Goal: Task Accomplishment & Management: Use online tool/utility

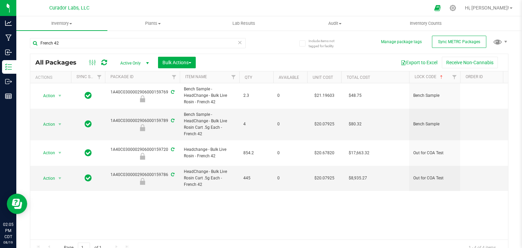
click at [238, 44] on icon at bounding box center [240, 42] width 5 height 8
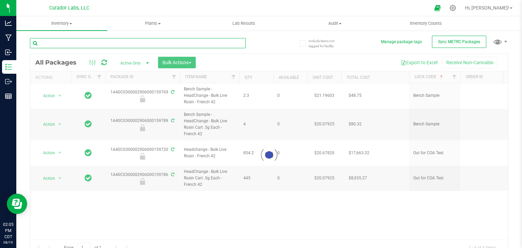
click at [222, 45] on input "text" at bounding box center [138, 43] width 216 height 10
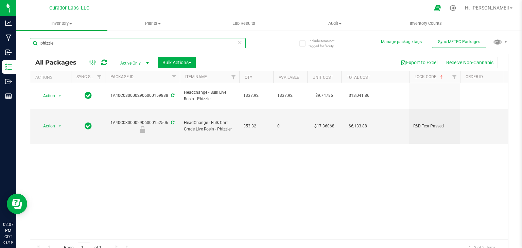
click at [196, 47] on input "phizzle" at bounding box center [138, 43] width 216 height 10
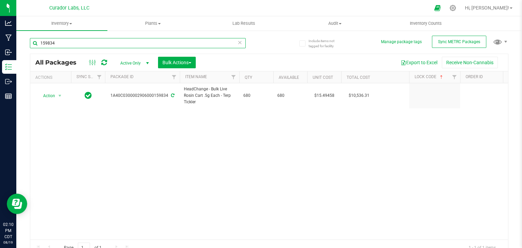
type input "159834"
click at [171, 149] on div "Action Action Adjust qty Create package Edit attributes Global inventory Locate…" at bounding box center [269, 161] width 478 height 156
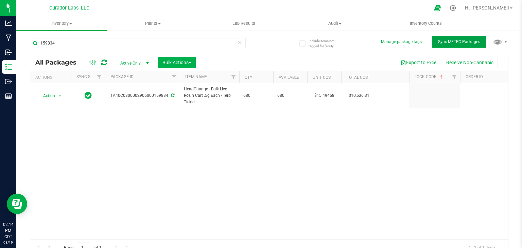
click at [466, 39] on button "Sync METRC Packages" at bounding box center [459, 42] width 54 height 12
click at [107, 62] on div at bounding box center [98, 62] width 23 height 8
click at [105, 62] on icon at bounding box center [104, 62] width 6 height 7
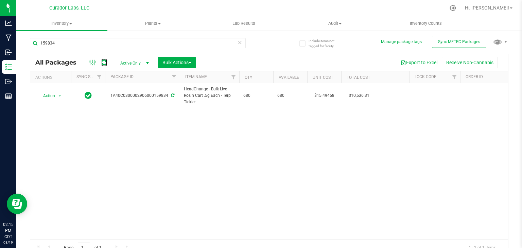
click at [105, 62] on icon at bounding box center [104, 62] width 6 height 7
click at [106, 44] on input "159834" at bounding box center [138, 43] width 216 height 10
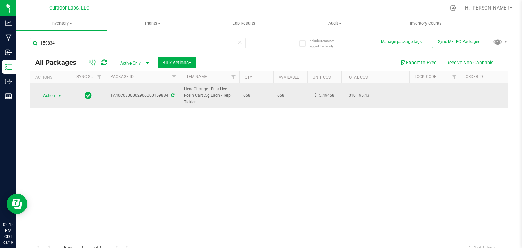
click at [45, 94] on span "Action" at bounding box center [46, 96] width 18 height 10
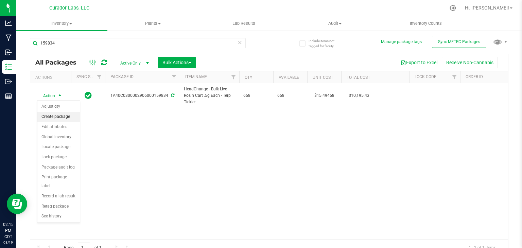
click at [64, 118] on li "Create package" at bounding box center [58, 117] width 42 height 10
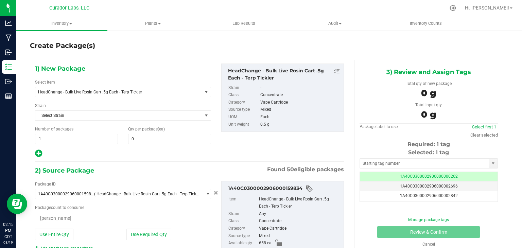
type input "0"
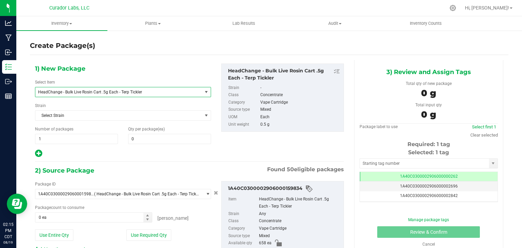
click at [183, 93] on span "HeadChange - Bulk Live Rosin Cart .5g Each - Terp Tickler" at bounding box center [115, 92] width 155 height 5
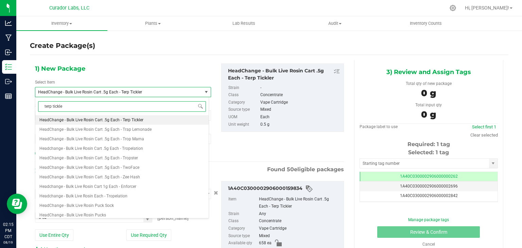
type input "terp tickler"
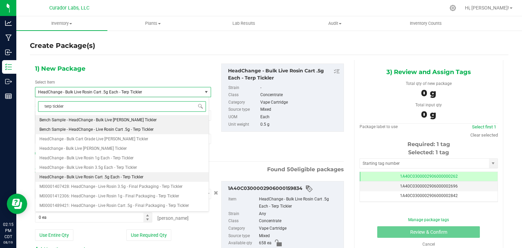
click at [169, 132] on li "Bench Sample - HeadChange - Live Rosin Cart .5g - Terp Tickler" at bounding box center [121, 130] width 173 height 10
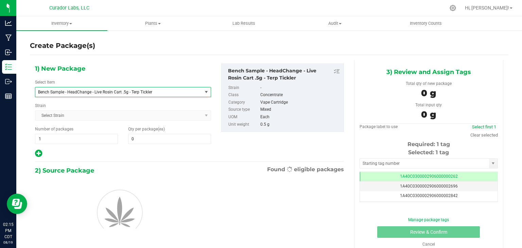
type input "0"
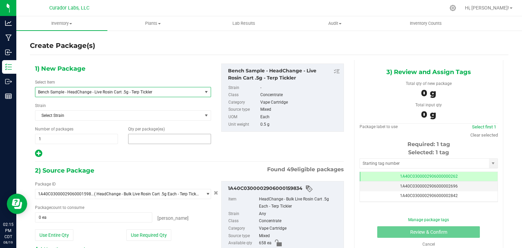
click at [167, 140] on span at bounding box center [169, 139] width 83 height 10
type input "4"
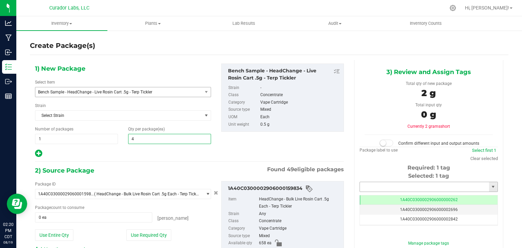
type input "4"
click at [408, 187] on input "text" at bounding box center [424, 187] width 129 height 10
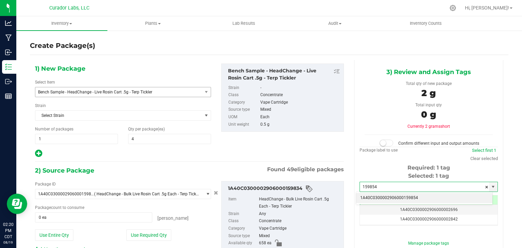
click at [392, 196] on li "1A40C0300002906000159854" at bounding box center [424, 198] width 136 height 10
type input "1A40C0300002906000159854"
click at [324, 155] on div "1) New Package Select Item Bench Sample - HeadChange - Live Rosin Cart .5g - Te…" at bounding box center [189, 111] width 319 height 94
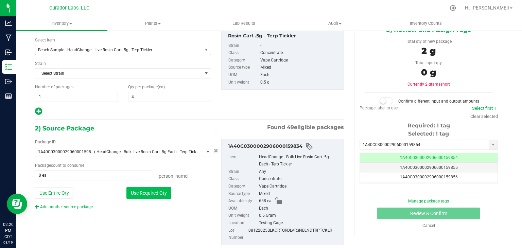
click at [144, 187] on button "Use Required Qty" at bounding box center [148, 193] width 45 height 12
type input "4 ea"
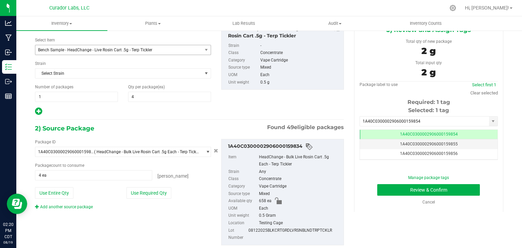
click at [271, 103] on div "1) New Package Select Item Bench Sample - HeadChange - Live Rosin Cart .5g - Te…" at bounding box center [189, 68] width 319 height 94
click at [386, 188] on button "Review & Confirm" at bounding box center [428, 190] width 103 height 12
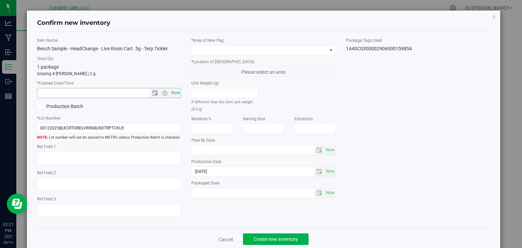
click at [174, 92] on span "Now" at bounding box center [176, 93] width 12 height 10
type input "8/19/2025 2:21 PM"
click at [239, 53] on span at bounding box center [259, 51] width 135 height 10
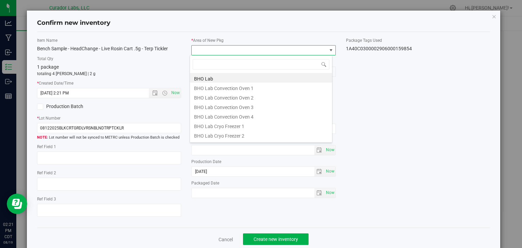
scroll to position [10, 143]
type input "vault"
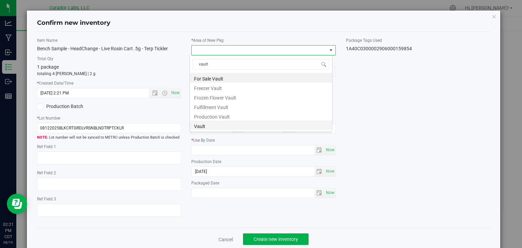
click at [239, 127] on li "Vault" at bounding box center [261, 126] width 142 height 10
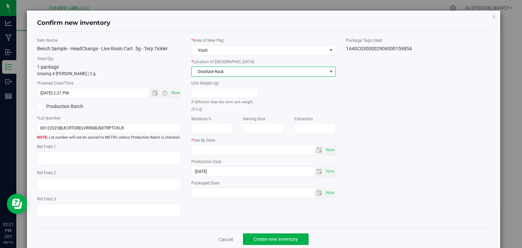
click at [259, 72] on span "Distillate Rack" at bounding box center [259, 72] width 135 height 10
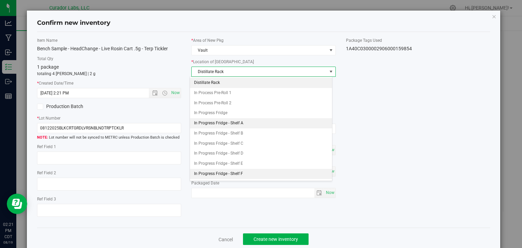
scroll to position [48, 0]
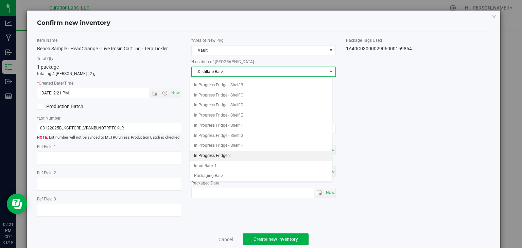
click at [229, 151] on li "In Progress Fridge 2" at bounding box center [261, 156] width 142 height 10
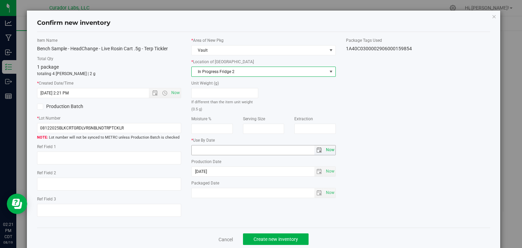
click at [325, 152] on span "Now" at bounding box center [330, 150] width 12 height 10
click at [202, 150] on input "2025-08-19" at bounding box center [253, 150] width 123 height 10
type input "2026-08-19"
click at [253, 219] on div "Item Name Bench Sample - HeadChange - Live Rosin Cart .5g - Terp Tickler Total …" at bounding box center [264, 129] width 464 height 185
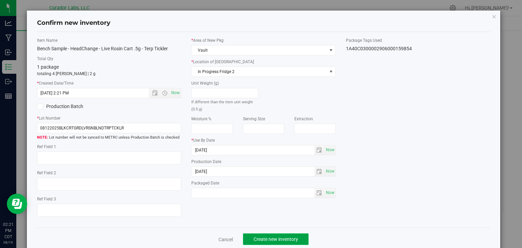
click at [263, 237] on span "Create new inventory" at bounding box center [276, 239] width 45 height 5
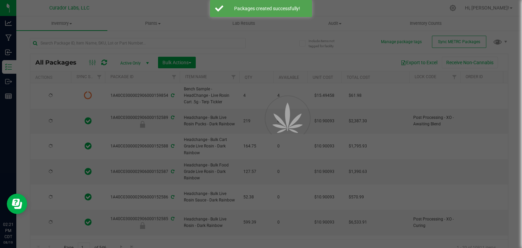
type input "2026-08-19"
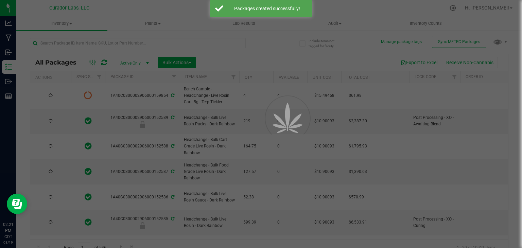
type input "2026-08-19"
type input "2025-08-19"
type input "2026-08-13"
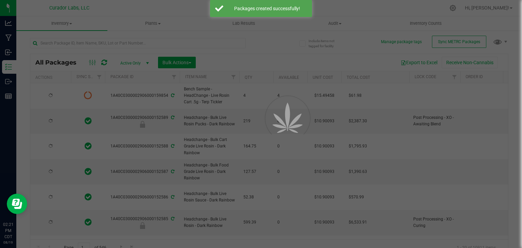
type input "2026-08-13"
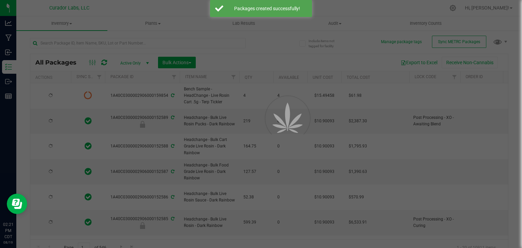
type input "2026-08-13"
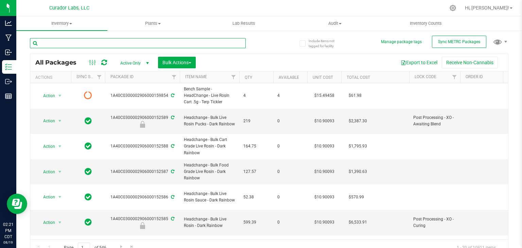
click at [199, 38] on input "text" at bounding box center [138, 43] width 216 height 10
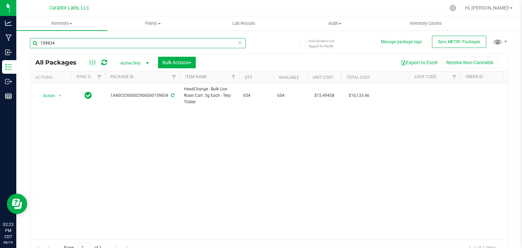
click at [107, 45] on input "159834" at bounding box center [138, 43] width 216 height 10
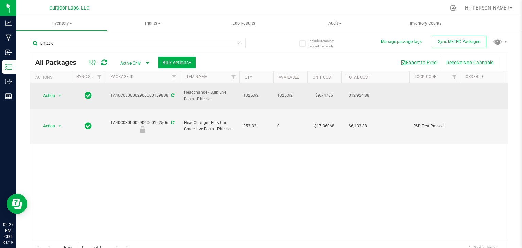
drag, startPoint x: 221, startPoint y: 94, endPoint x: 180, endPoint y: 90, distance: 41.6
click at [180, 90] on td "Headchange - Bulk Live Rosin - Phizzle" at bounding box center [209, 95] width 59 height 25
copy span "Headchange - Bulk Live Rosin - Phizzle"
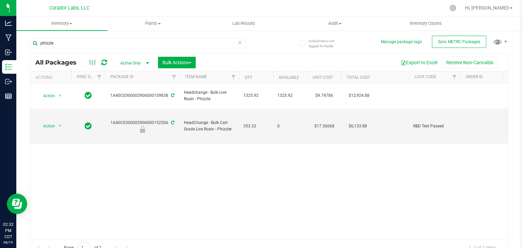
click at [103, 64] on icon at bounding box center [104, 62] width 6 height 7
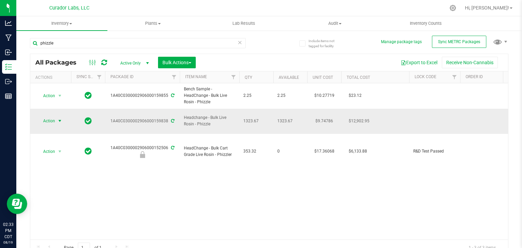
click at [60, 118] on span "select" at bounding box center [59, 120] width 5 height 5
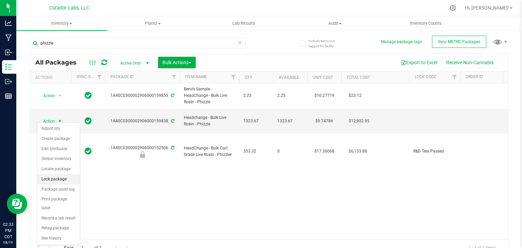
click at [58, 175] on li "Lock package" at bounding box center [58, 179] width 42 height 10
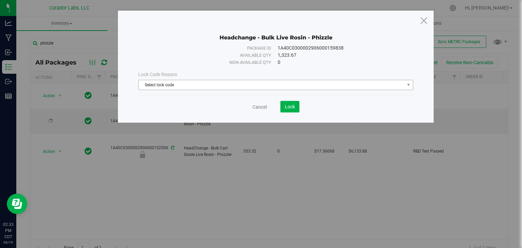
click at [212, 83] on span "Select lock code" at bounding box center [272, 85] width 266 height 10
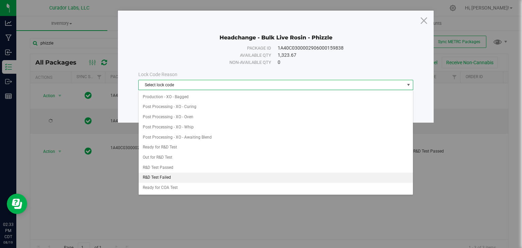
scroll to position [185, 0]
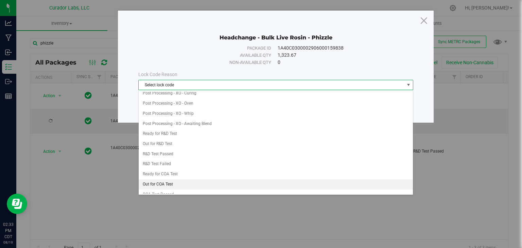
click at [196, 179] on li "Out for COA Test" at bounding box center [276, 184] width 274 height 10
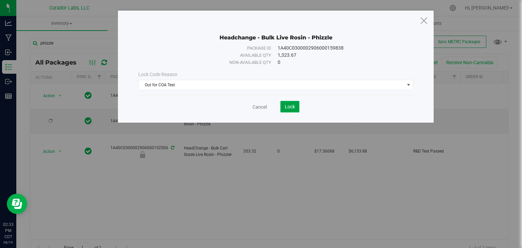
click at [293, 108] on span "Lock" at bounding box center [290, 106] width 10 height 5
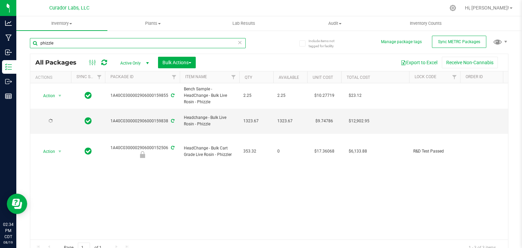
click at [195, 44] on input "phizzle" at bounding box center [138, 43] width 216 height 10
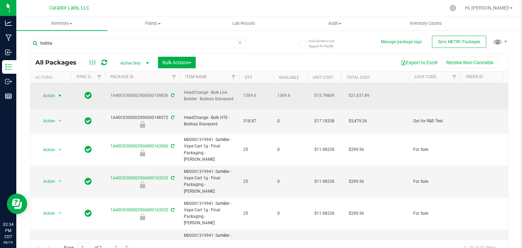
click at [63, 93] on span "select" at bounding box center [59, 95] width 5 height 5
drag, startPoint x: 232, startPoint y: 95, endPoint x: 200, endPoint y: 96, distance: 32.6
click at [200, 96] on span "HeadChange - Bulk Live Badder - Bubbas Graveyard" at bounding box center [209, 95] width 51 height 13
copy span "Bubbas Graveyard"
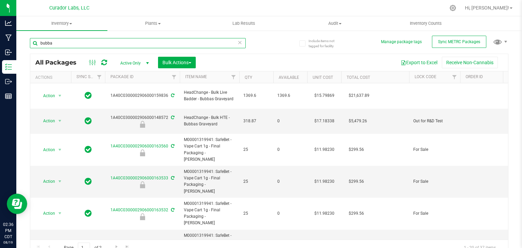
click at [166, 44] on input "bubba" at bounding box center [138, 43] width 216 height 10
paste input "Bubbas Graveyard"
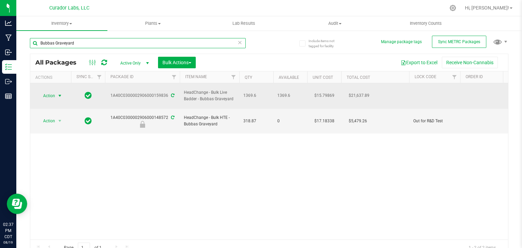
type input "Bubbas Graveyard"
click at [48, 93] on span "Action" at bounding box center [46, 96] width 18 height 10
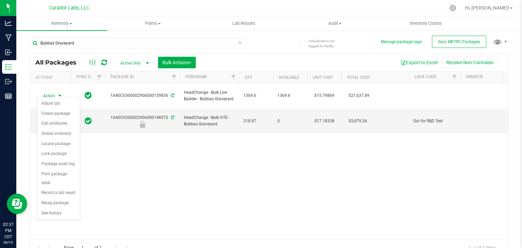
click at [150, 146] on div "Action Action Adjust qty Create package Edit attributes Global inventory Locate…" at bounding box center [269, 161] width 478 height 156
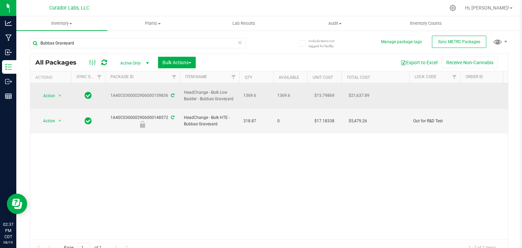
drag, startPoint x: 235, startPoint y: 97, endPoint x: 182, endPoint y: 90, distance: 53.5
click at [182, 90] on td "HeadChange - Bulk Live Badder - Bubbas Graveyard" at bounding box center [209, 95] width 59 height 25
copy span "HeadChange - Bulk Live Badder - Bubbas Graveyard"
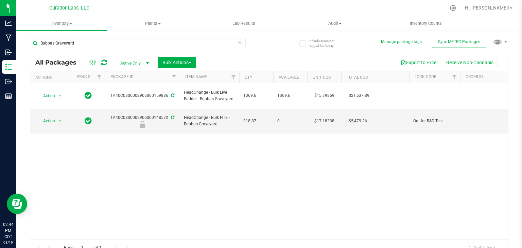
click at [102, 63] on icon at bounding box center [104, 62] width 6 height 7
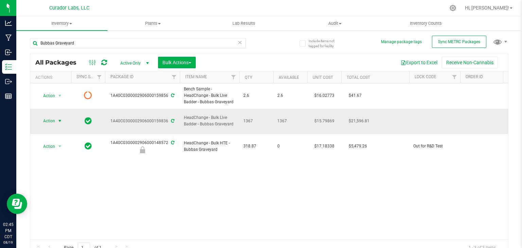
click at [53, 116] on span "Action" at bounding box center [46, 121] width 18 height 10
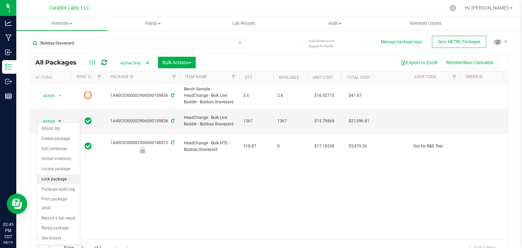
click at [60, 176] on li "Lock package" at bounding box center [58, 179] width 42 height 10
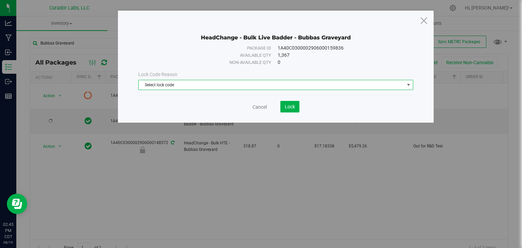
click at [190, 84] on span "Select lock code" at bounding box center [272, 85] width 266 height 10
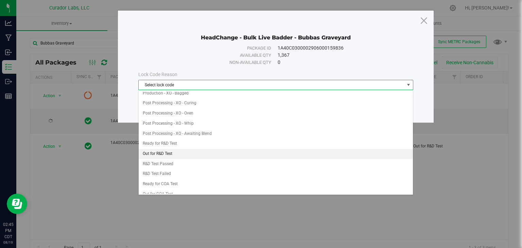
scroll to position [175, 0]
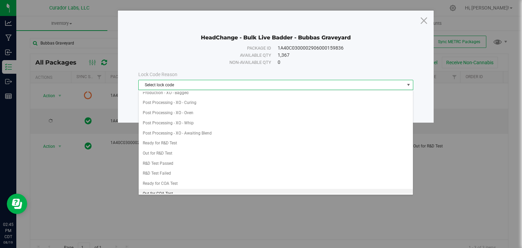
click at [167, 189] on li "Out for COA Test" at bounding box center [276, 194] width 274 height 10
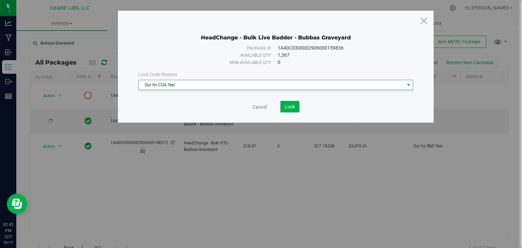
scroll to position [0, 0]
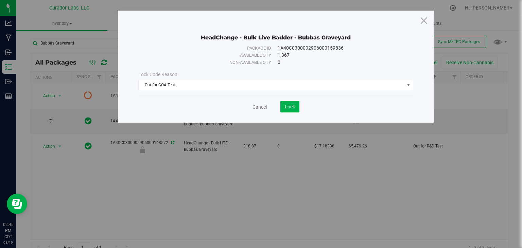
click at [302, 104] on div "Cancel Lock" at bounding box center [275, 107] width 275 height 12
click at [296, 104] on button "Lock" at bounding box center [289, 107] width 19 height 12
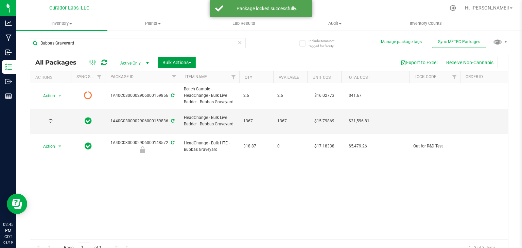
click at [195, 60] on button "Bulk Actions" at bounding box center [177, 63] width 38 height 12
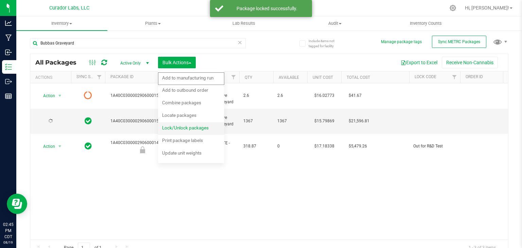
click at [186, 127] on span "Lock/Unlock packages" at bounding box center [185, 127] width 47 height 5
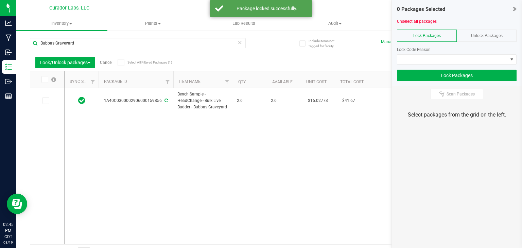
click at [239, 44] on icon at bounding box center [240, 42] width 5 height 8
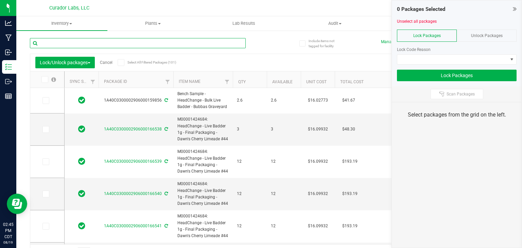
click at [136, 47] on input "text" at bounding box center [138, 43] width 216 height 10
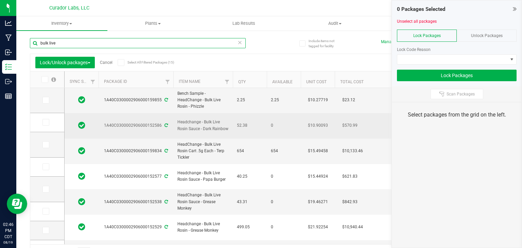
scroll to position [28, 0]
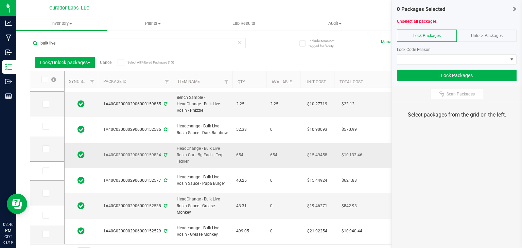
drag, startPoint x: 190, startPoint y: 153, endPoint x: 177, endPoint y: 144, distance: 14.9
click at [177, 145] on span "HeadChange - Bulk Live Rosin Cart .5g Each - Terp Tickler" at bounding box center [202, 155] width 51 height 20
copy span "HeadChange - Bulk Live Rosin Cart .5g Each - Terp Tickler"
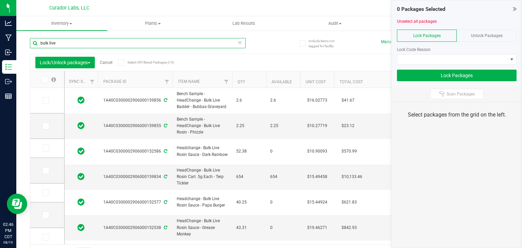
click at [156, 48] on input "bulk live" at bounding box center [138, 43] width 216 height 10
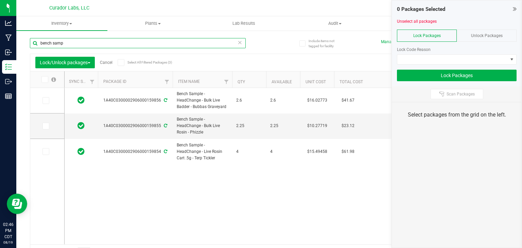
type input "bench samp"
click at [122, 66] on span at bounding box center [121, 62] width 7 height 7
click at [0, 0] on input "Select All Filtered Packages (3)" at bounding box center [0, 0] width 0 height 0
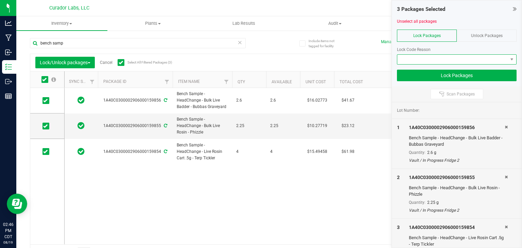
click at [412, 61] on span at bounding box center [452, 60] width 110 height 10
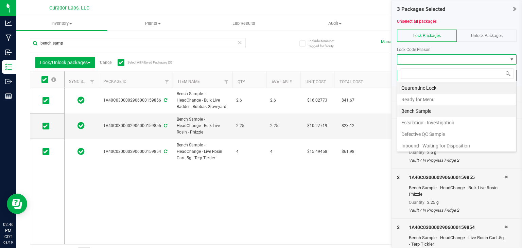
click at [415, 115] on li "Bench Sample" at bounding box center [456, 111] width 119 height 12
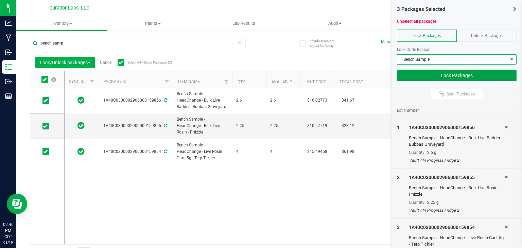
click at [421, 75] on button "Lock Packages" at bounding box center [457, 76] width 120 height 12
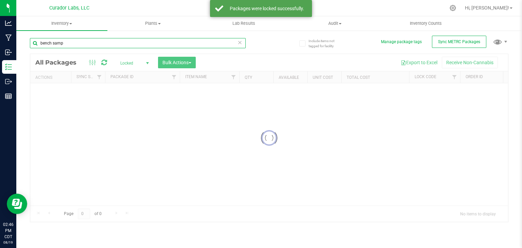
click at [127, 43] on input "bench samp" at bounding box center [138, 43] width 216 height 10
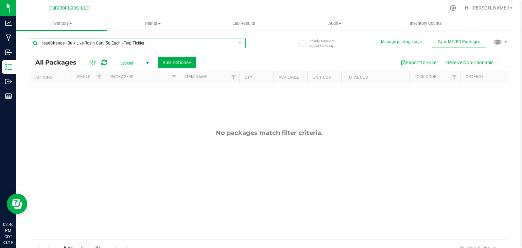
click at [124, 44] on input "HeadChange - Bulk Live Rosin Cart .5g Each - Terp Tickler" at bounding box center [138, 43] width 216 height 10
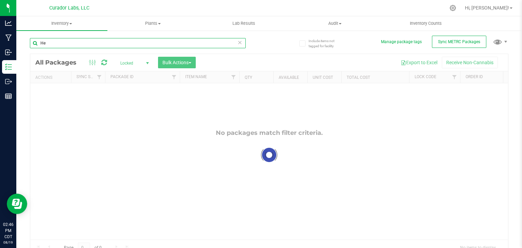
type input "H"
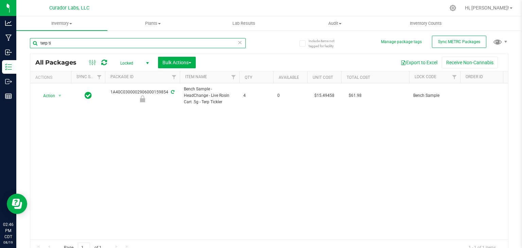
type input "terp ti"
click at [147, 64] on span "select" at bounding box center [147, 62] width 5 height 5
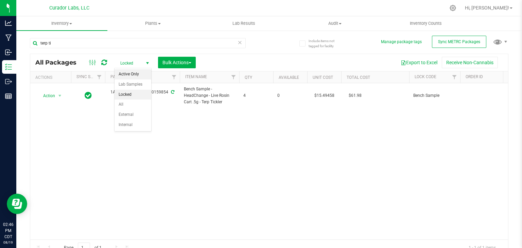
click at [140, 71] on li "Active Only" at bounding box center [133, 74] width 37 height 10
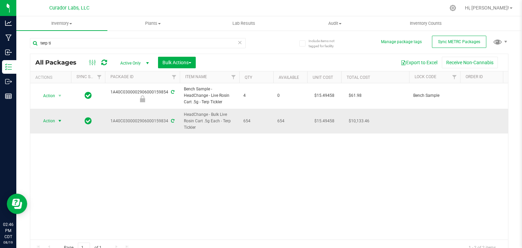
click at [56, 119] on span "select" at bounding box center [60, 121] width 8 height 10
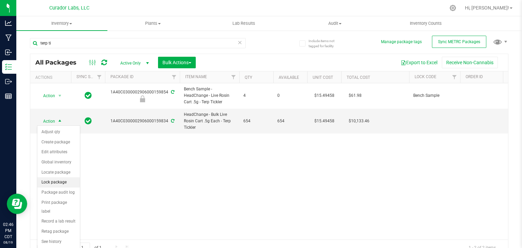
click at [56, 180] on li "Lock package" at bounding box center [58, 182] width 42 height 10
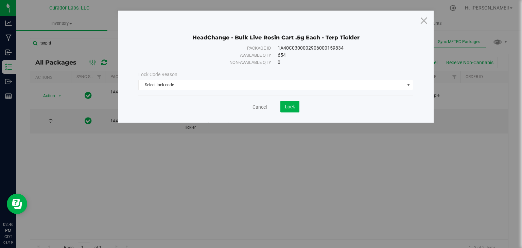
click at [178, 91] on div "Lock Code Reason Select lock code Select lock code Quarantine Lock Ready for Me…" at bounding box center [275, 80] width 285 height 29
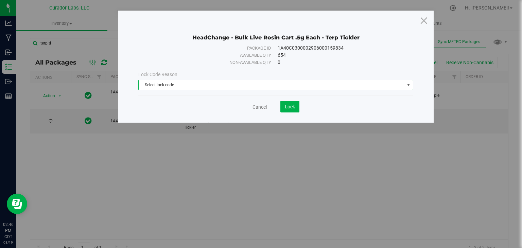
click at [180, 88] on span "Select lock code" at bounding box center [272, 85] width 266 height 10
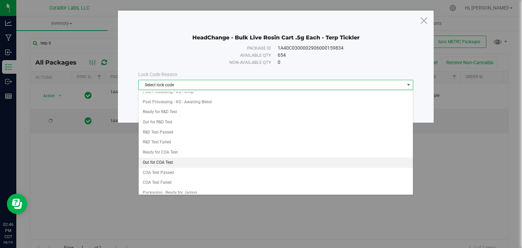
click at [178, 158] on li "Out for COA Test" at bounding box center [276, 163] width 274 height 10
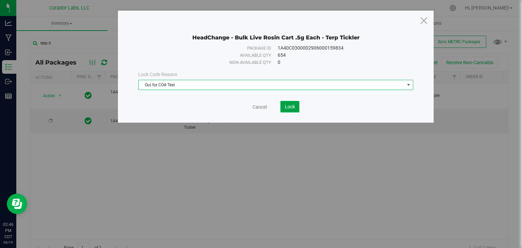
click at [289, 108] on span "Lock" at bounding box center [290, 106] width 10 height 5
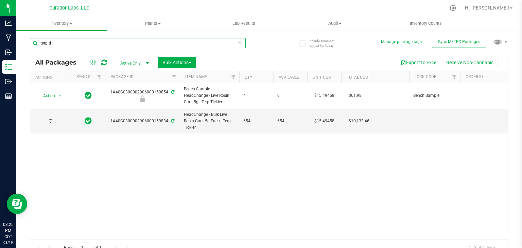
click at [98, 45] on input "terp ti" at bounding box center [138, 43] width 216 height 10
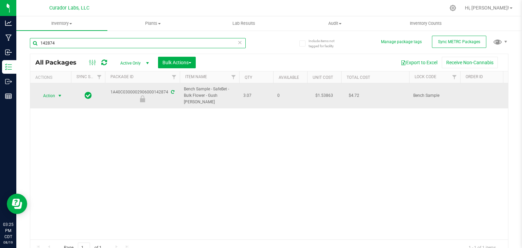
type input "142874"
click at [59, 94] on span "select" at bounding box center [59, 95] width 5 height 5
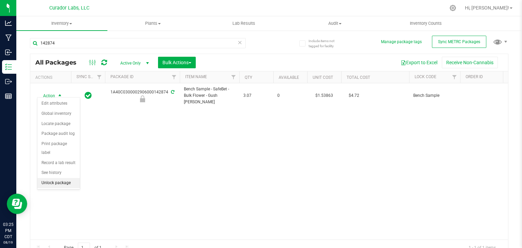
click at [72, 178] on li "Unlock package" at bounding box center [58, 183] width 42 height 10
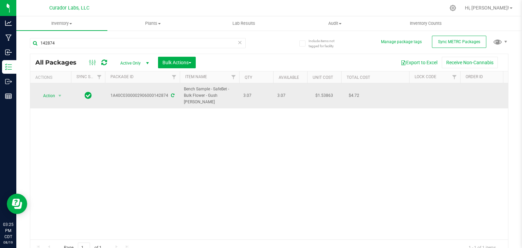
drag, startPoint x: 110, startPoint y: 91, endPoint x: 166, endPoint y: 97, distance: 56.1
click at [166, 97] on td "1A40C0300002906000142874" at bounding box center [142, 95] width 75 height 25
copy div "1A40C0300002906000142874"
drag, startPoint x: 230, startPoint y: 97, endPoint x: 179, endPoint y: 87, distance: 51.9
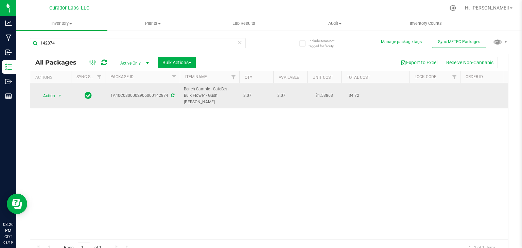
click at [180, 87] on td "Bench Sample - SafeBet - Bulk Flower - Gush Mintz" at bounding box center [209, 95] width 59 height 25
copy span "Bench Sample - SafeBet - Bulk Flower - Gush Mintz"
click at [50, 92] on span "Action" at bounding box center [46, 96] width 18 height 10
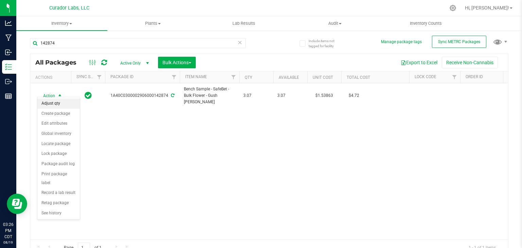
click at [52, 105] on li "Adjust qty" at bounding box center [58, 104] width 42 height 10
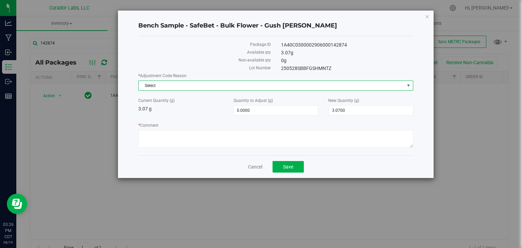
click at [256, 83] on span "Select" at bounding box center [272, 86] width 266 height 10
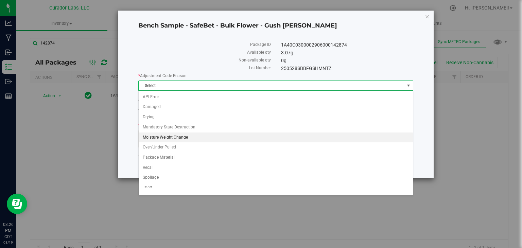
scroll to position [24, 0]
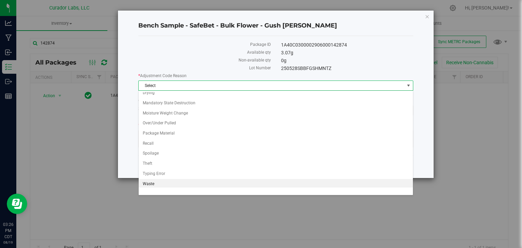
click at [175, 182] on li "Waste" at bounding box center [276, 184] width 274 height 10
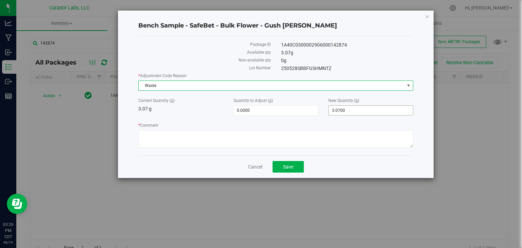
drag, startPoint x: 369, startPoint y: 109, endPoint x: 279, endPoint y: 124, distance: 92.0
click at [279, 124] on div "* Adjustment Code Reason Waste Select API Error Damaged Drying Mandatory State …" at bounding box center [275, 111] width 275 height 77
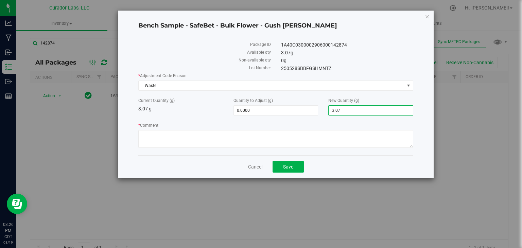
drag, startPoint x: 357, startPoint y: 105, endPoint x: 253, endPoint y: 115, distance: 104.5
click at [253, 115] on div "* Adjustment Code Reason Waste Select API Error Damaged Drying Mandatory State …" at bounding box center [275, 111] width 275 height 77
type input "0"
type input "-3.0700"
type input "0.0000"
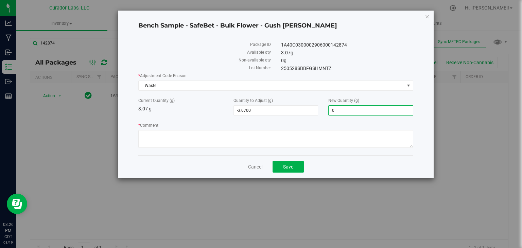
click at [239, 157] on div "Bench Sample - SafeBet - Bulk Flower - Gush Mintz Package ID 1A40C0300002906000…" at bounding box center [276, 95] width 316 height 168
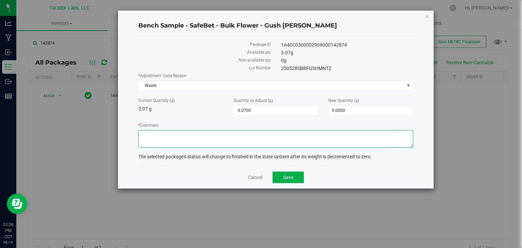
click at [246, 140] on textarea "* Comment" at bounding box center [275, 139] width 275 height 18
type textarea "Expired Product"
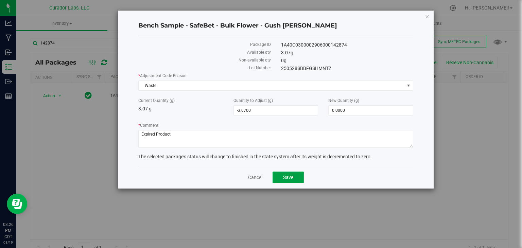
click at [279, 174] on button "Save" at bounding box center [288, 178] width 31 height 12
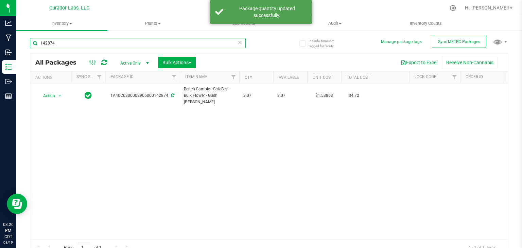
click at [144, 44] on input "142874" at bounding box center [138, 43] width 216 height 10
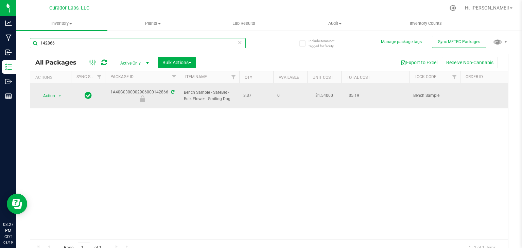
type input "142866"
drag, startPoint x: 112, startPoint y: 89, endPoint x: 167, endPoint y: 90, distance: 55.4
click at [167, 90] on div "1A40C0300002906000142866" at bounding box center [142, 95] width 77 height 13
copy div "1A40C0300002906000142866"
click at [51, 96] on span "Action" at bounding box center [46, 96] width 18 height 10
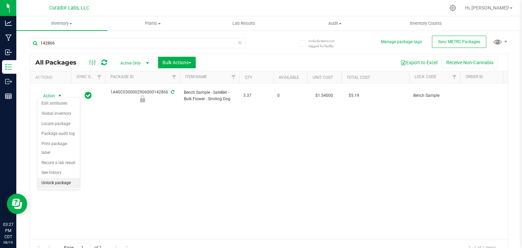
click at [64, 178] on li "Unlock package" at bounding box center [58, 183] width 42 height 10
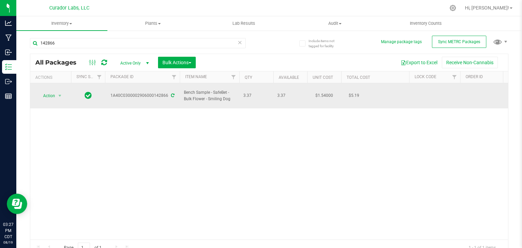
drag, startPoint x: 236, startPoint y: 97, endPoint x: 183, endPoint y: 88, distance: 53.1
click at [183, 88] on td "Bench Sample - SafeBet - Bulk Flower - Smiling Dog" at bounding box center [209, 95] width 59 height 25
copy span "Bench Sample - SafeBet - Bulk Flower - Smiling Dog"
click at [60, 94] on span "select" at bounding box center [59, 95] width 5 height 5
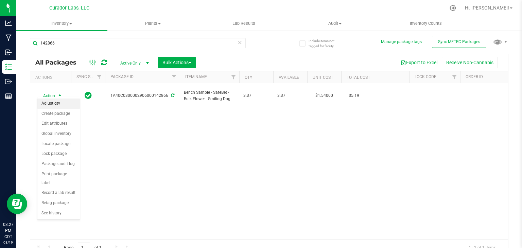
click at [57, 105] on li "Adjust qty" at bounding box center [58, 104] width 42 height 10
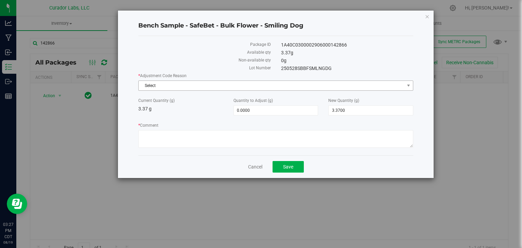
click at [198, 88] on span "Select" at bounding box center [272, 86] width 266 height 10
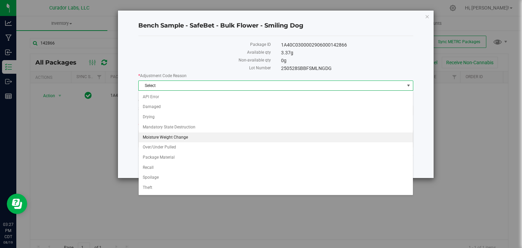
scroll to position [18, 0]
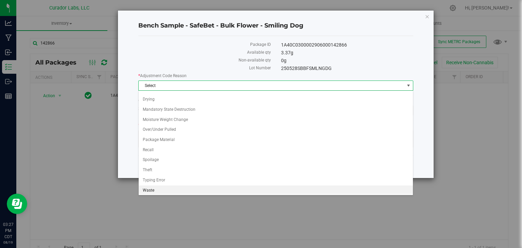
click at [149, 190] on li "Waste" at bounding box center [276, 191] width 274 height 10
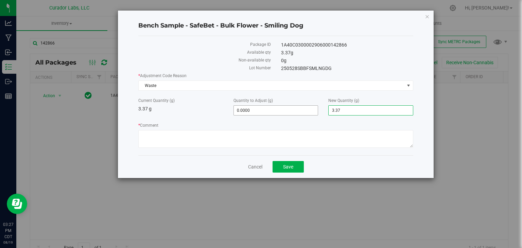
drag, startPoint x: 362, startPoint y: 113, endPoint x: 277, endPoint y: 108, distance: 84.8
click at [277, 108] on div "Current Quantity (g) 3.37 g Quantity to Adjust (g) 0.0000 0 New Quantity (g) 3.…" at bounding box center [275, 107] width 285 height 18
type input "0"
type input "-3.3700"
type input "0.0000"
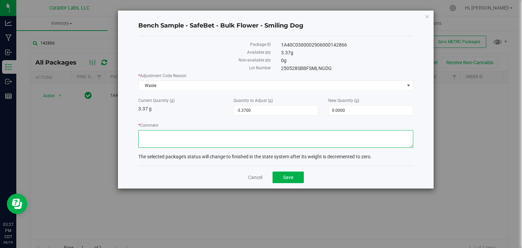
click at [252, 134] on textarea "* Comment" at bounding box center [275, 139] width 275 height 18
type textarea "Expired Product"
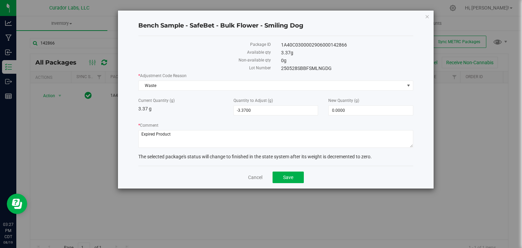
click at [291, 183] on div "Cancel Save" at bounding box center [275, 177] width 275 height 23
click at [290, 179] on span "Save" at bounding box center [288, 177] width 10 height 5
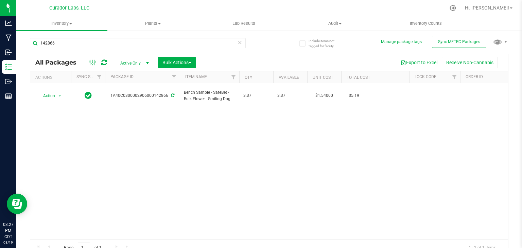
click at [103, 64] on icon at bounding box center [104, 62] width 6 height 7
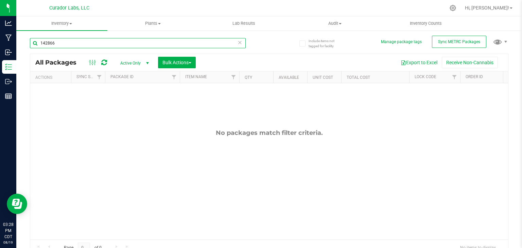
click at [137, 42] on input "142866" at bounding box center [138, 43] width 216 height 10
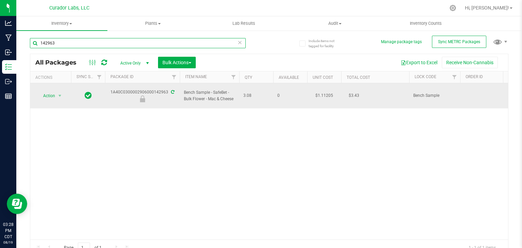
type input "142963"
drag, startPoint x: 109, startPoint y: 88, endPoint x: 167, endPoint y: 91, distance: 58.2
click at [167, 91] on div "1A40C0300002906000142963" at bounding box center [142, 95] width 77 height 13
copy div "1A40C0300002906000142963"
click at [56, 94] on span "select" at bounding box center [60, 96] width 8 height 10
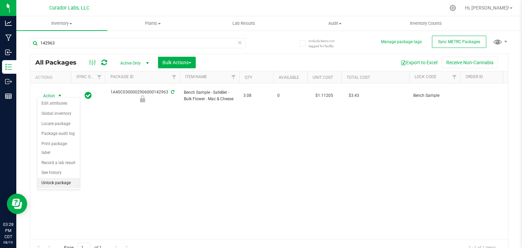
click at [75, 178] on li "Unlock package" at bounding box center [58, 183] width 42 height 10
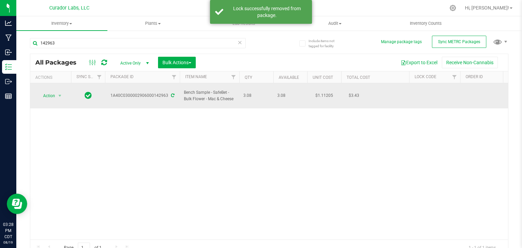
drag, startPoint x: 236, startPoint y: 95, endPoint x: 183, endPoint y: 92, distance: 53.1
click at [183, 92] on td "Bench Sample - SafeBet - Bulk Flower - Mac & Cheese" at bounding box center [209, 95] width 59 height 25
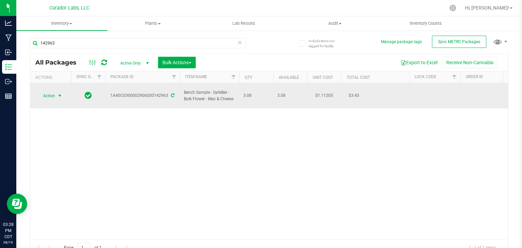
click at [46, 91] on span "Action" at bounding box center [46, 96] width 18 height 10
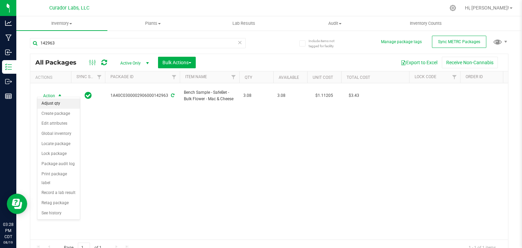
click at [61, 101] on li "Adjust qty" at bounding box center [58, 104] width 42 height 10
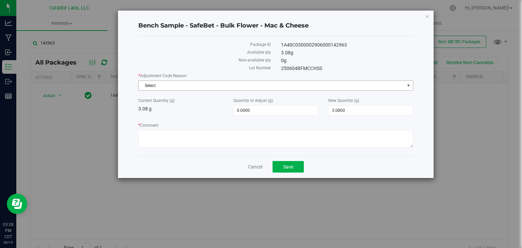
click at [217, 85] on span "Select" at bounding box center [272, 86] width 266 height 10
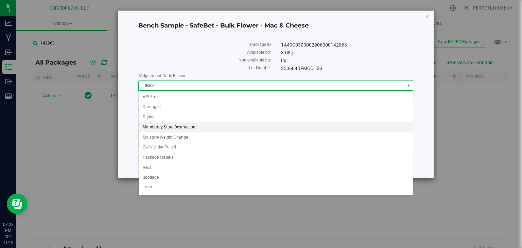
scroll to position [24, 0]
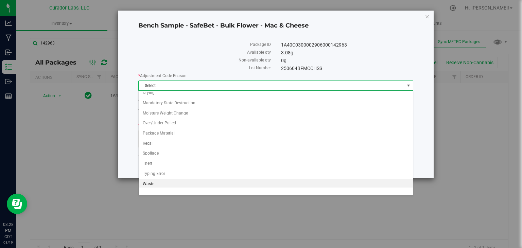
click at [157, 185] on li "Waste" at bounding box center [276, 184] width 274 height 10
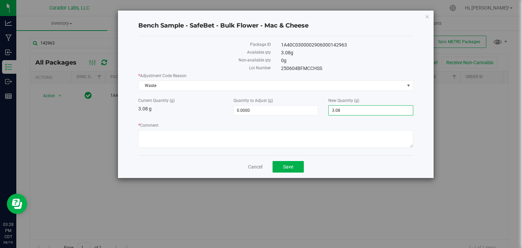
drag, startPoint x: 369, startPoint y: 111, endPoint x: 263, endPoint y: 101, distance: 106.2
click at [263, 101] on div "Current Quantity (g) 3.08 g Quantity to Adjust (g) 0.0000 0 New Quantity (g) 3.…" at bounding box center [275, 107] width 285 height 18
type input "0"
type input "-3.0800"
type input "0.0000"
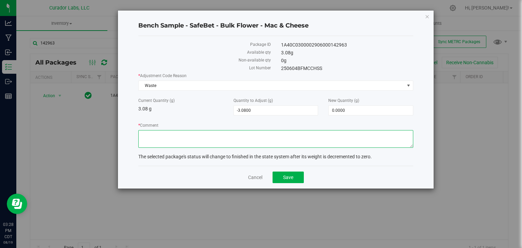
click at [245, 136] on textarea "* Comment" at bounding box center [275, 139] width 275 height 18
type textarea "Expired Product"
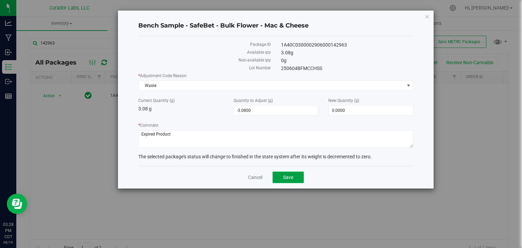
click at [296, 173] on button "Save" at bounding box center [288, 178] width 31 height 12
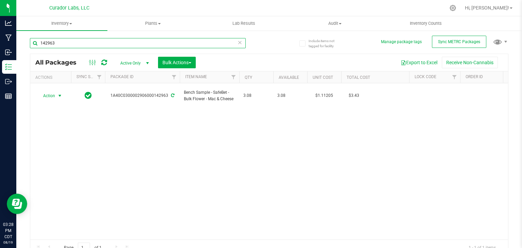
click at [211, 42] on input "142963" at bounding box center [138, 43] width 216 height 10
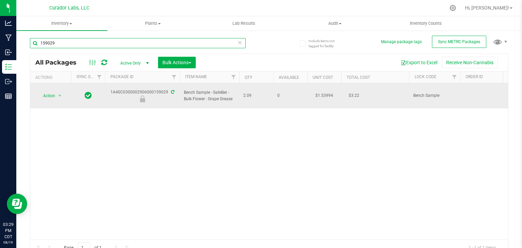
type input "159029"
drag, startPoint x: 106, startPoint y: 87, endPoint x: 166, endPoint y: 89, distance: 59.5
click at [166, 89] on div "1A40C0300002906000159029" at bounding box center [142, 95] width 77 height 13
drag, startPoint x: 232, startPoint y: 94, endPoint x: 185, endPoint y: 89, distance: 47.4
click at [185, 89] on span "Bench Sample - SafeBet - Bulk Flower - Grape Grease" at bounding box center [209, 95] width 51 height 13
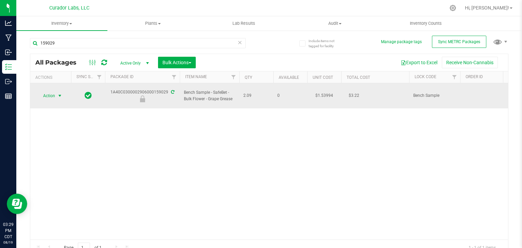
click at [49, 92] on span "Action" at bounding box center [46, 96] width 18 height 10
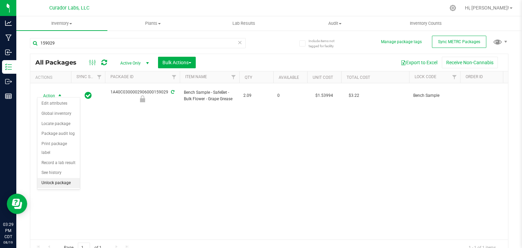
click at [62, 178] on li "Unlock package" at bounding box center [58, 183] width 42 height 10
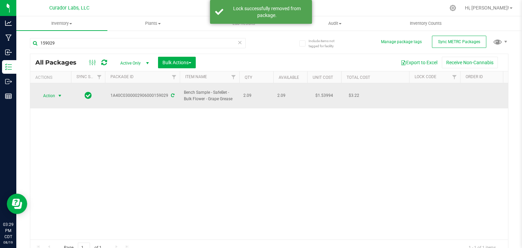
click at [43, 96] on span "Action" at bounding box center [46, 96] width 18 height 10
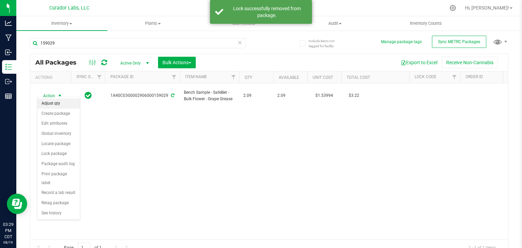
click at [49, 103] on li "Adjust qty" at bounding box center [58, 104] width 42 height 10
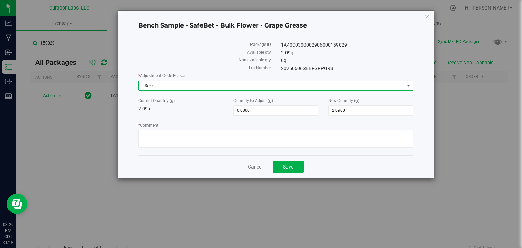
click at [202, 87] on span "Select" at bounding box center [272, 86] width 266 height 10
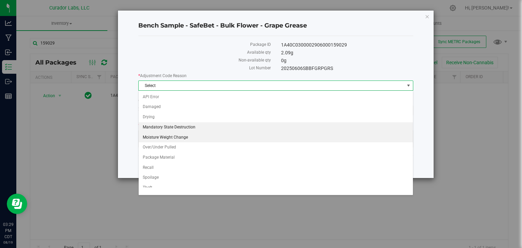
scroll to position [24, 0]
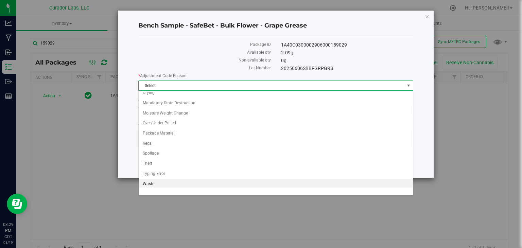
click at [172, 180] on li "Waste" at bounding box center [276, 184] width 274 height 10
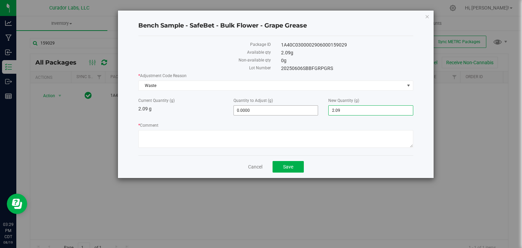
drag, startPoint x: 360, startPoint y: 109, endPoint x: 263, endPoint y: 114, distance: 96.3
click at [263, 114] on div "Current Quantity (g) 2.09 g Quantity to Adjust (g) 0.0000 0 New Quantity (g) 2.…" at bounding box center [275, 107] width 285 height 18
type input "0"
type input "-2.0900"
type input "0.0000"
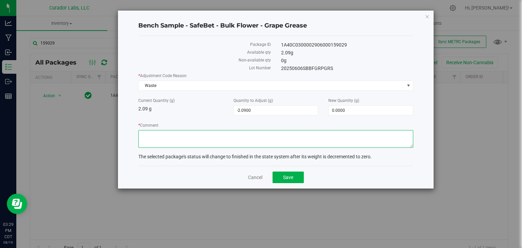
click at [238, 132] on textarea "* Comment" at bounding box center [275, 139] width 275 height 18
type textarea "Expired Product"
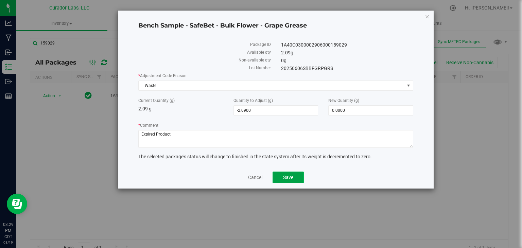
click at [291, 177] on span "Save" at bounding box center [288, 177] width 10 height 5
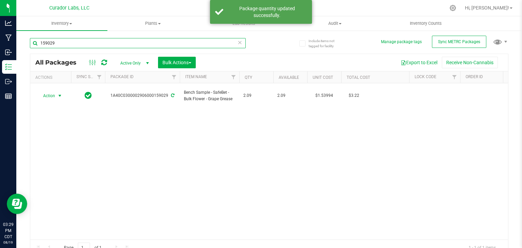
click at [208, 46] on input "159029" at bounding box center [138, 43] width 216 height 10
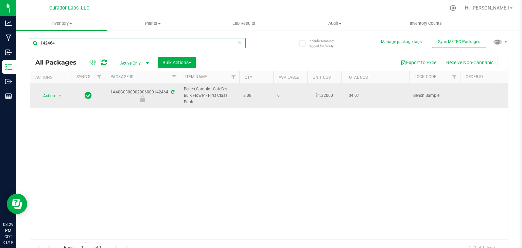
type input "142464"
drag, startPoint x: 108, startPoint y: 93, endPoint x: 166, endPoint y: 93, distance: 57.4
click at [166, 93] on div "1A40C0300002906000142464" at bounding box center [142, 95] width 77 height 13
drag, startPoint x: 200, startPoint y: 101, endPoint x: 185, endPoint y: 89, distance: 19.4
click at [185, 89] on span "Bench Sample - SafeBet - Bulk Flower - First Class Funk" at bounding box center [209, 96] width 51 height 20
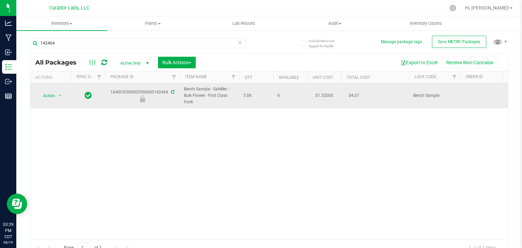
click at [67, 96] on div "Action Action Edit attributes Global inventory Locate package Package audit log…" at bounding box center [50, 96] width 33 height 10
click at [57, 96] on span "select" at bounding box center [59, 95] width 5 height 5
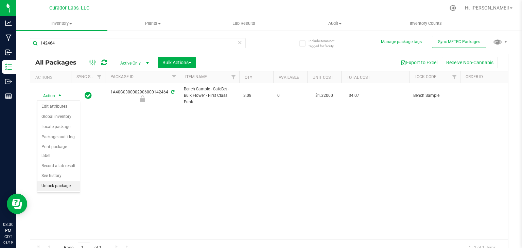
click at [59, 181] on li "Unlock package" at bounding box center [58, 186] width 42 height 10
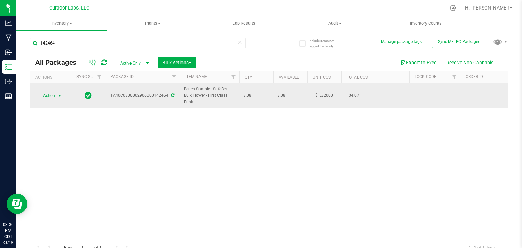
click at [60, 96] on span "select" at bounding box center [59, 95] width 5 height 5
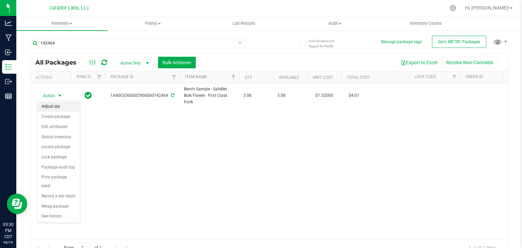
click at [60, 108] on li "Adjust qty" at bounding box center [58, 107] width 42 height 10
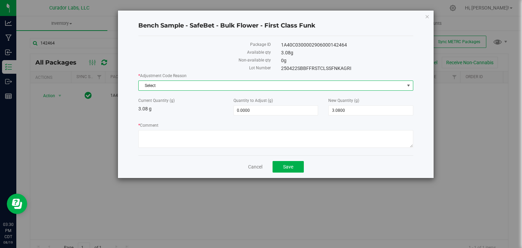
click at [188, 86] on span "Select" at bounding box center [272, 86] width 266 height 10
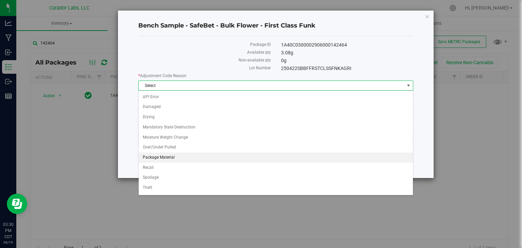
scroll to position [18, 0]
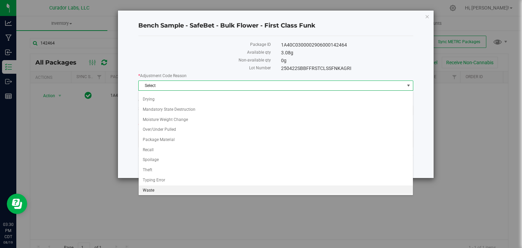
click at [170, 186] on li "Waste" at bounding box center [276, 191] width 274 height 10
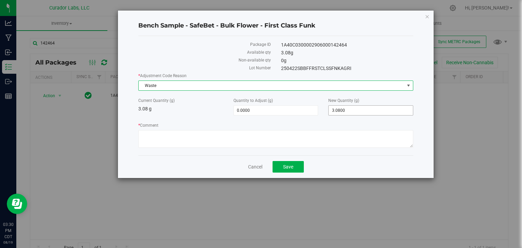
click at [261, 118] on div "* Adjustment Code Reason Waste Select API Error Damaged Drying Mandatory State …" at bounding box center [275, 111] width 275 height 77
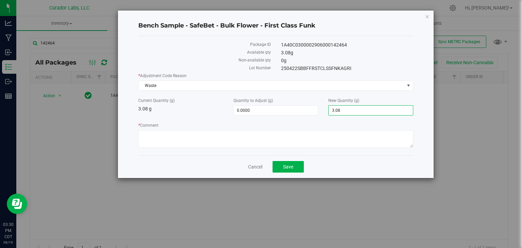
type input "0"
type input "-3.0800"
type input "0.0000"
click at [200, 138] on textarea "* Comment" at bounding box center [275, 139] width 275 height 18
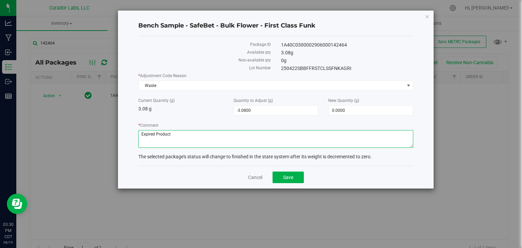
type textarea "Expired Product"
click at [353, 124] on label "* Comment" at bounding box center [275, 125] width 275 height 6
click at [353, 130] on textarea "* Comment" at bounding box center [275, 139] width 275 height 18
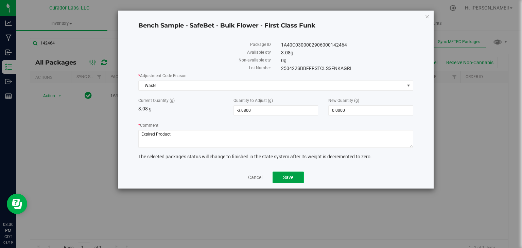
click at [290, 173] on button "Save" at bounding box center [288, 178] width 31 height 12
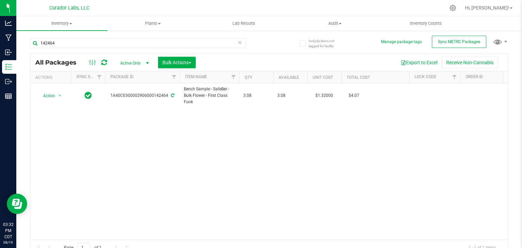
click at [107, 65] on div at bounding box center [98, 62] width 23 height 8
click at [103, 62] on icon at bounding box center [104, 62] width 6 height 7
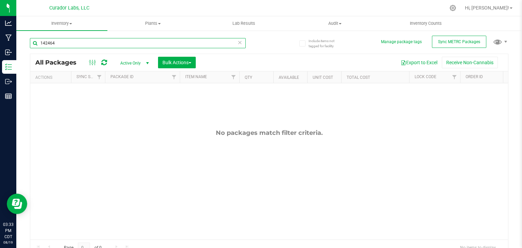
click at [157, 47] on input "142464" at bounding box center [138, 43] width 216 height 10
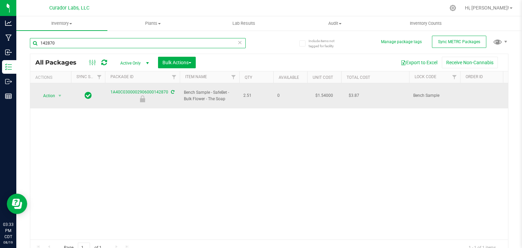
type input "142870"
drag, startPoint x: 105, startPoint y: 89, endPoint x: 167, endPoint y: 89, distance: 61.9
click at [167, 89] on div "1A40C0300002906000142870" at bounding box center [142, 95] width 77 height 13
click at [44, 92] on span "Action" at bounding box center [46, 96] width 18 height 10
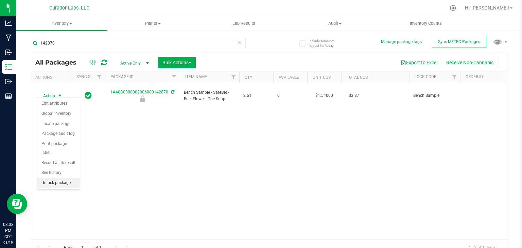
click at [61, 178] on li "Unlock package" at bounding box center [58, 183] width 42 height 10
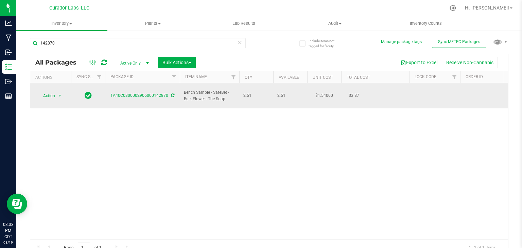
drag, startPoint x: 227, startPoint y: 95, endPoint x: 184, endPoint y: 87, distance: 44.5
click at [184, 87] on td "Bench Sample - SafeBet - Bulk Flower - The Soap" at bounding box center [209, 95] width 59 height 25
click at [44, 91] on span "Action" at bounding box center [46, 96] width 18 height 10
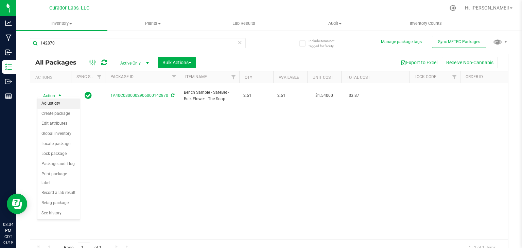
click at [56, 101] on li "Adjust qty" at bounding box center [58, 104] width 42 height 10
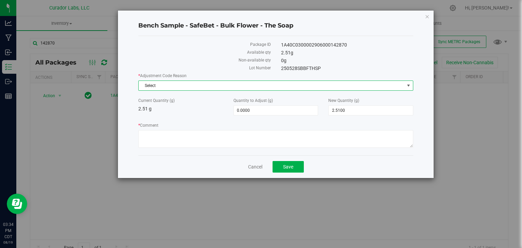
click at [198, 86] on span "Select" at bounding box center [272, 86] width 266 height 10
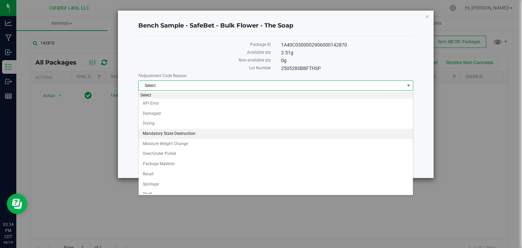
scroll to position [24, 0]
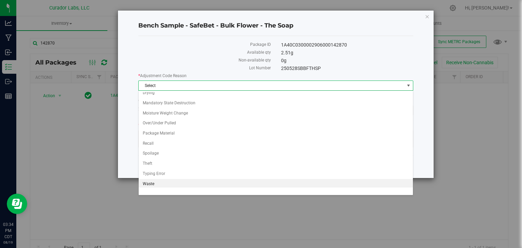
click at [171, 180] on li "Waste" at bounding box center [276, 184] width 274 height 10
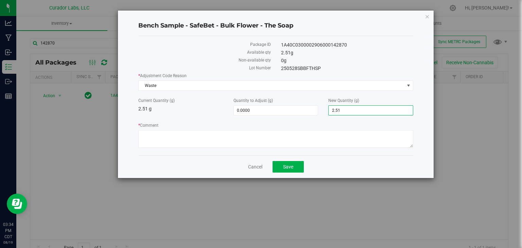
drag, startPoint x: 356, startPoint y: 107, endPoint x: 301, endPoint y: 104, distance: 54.8
click at [301, 104] on div "Current Quantity (g) 2.51 g Quantity to Adjust (g) 0.0000 0 New Quantity (g) 2.…" at bounding box center [275, 107] width 285 height 18
type input "0"
type input "-2.5100"
type input "0.0000"
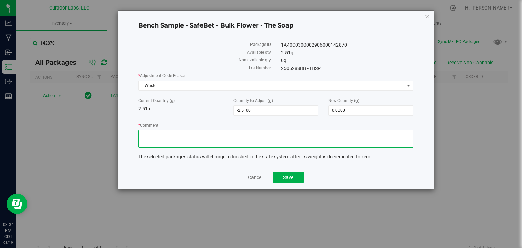
click at [252, 137] on textarea "* Comment" at bounding box center [275, 139] width 275 height 18
type textarea "Waste Product"
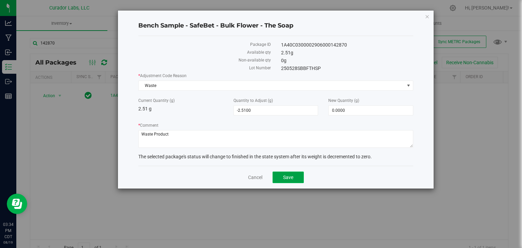
click at [287, 175] on span "Save" at bounding box center [288, 177] width 10 height 5
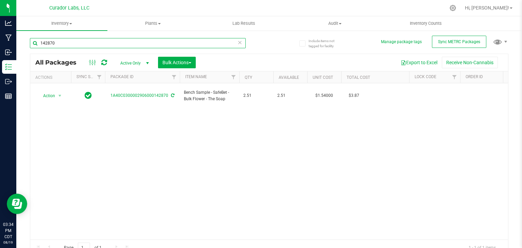
click at [115, 43] on input "142870" at bounding box center [138, 43] width 216 height 10
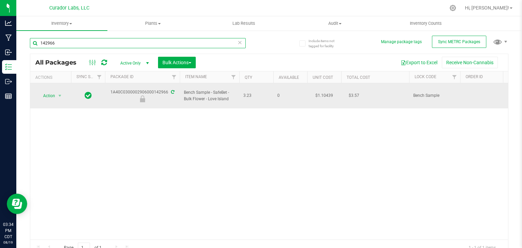
type input "142966"
drag, startPoint x: 110, startPoint y: 88, endPoint x: 166, endPoint y: 89, distance: 55.7
click at [166, 89] on div "1A40C0300002906000142966" at bounding box center [142, 95] width 77 height 13
click at [50, 94] on span "Action" at bounding box center [46, 96] width 18 height 10
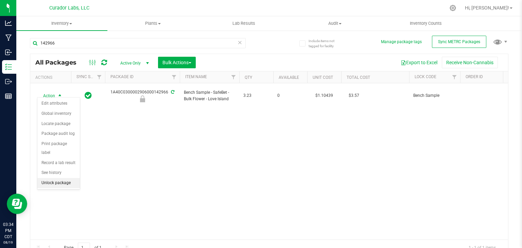
click at [61, 178] on li "Unlock package" at bounding box center [58, 183] width 42 height 10
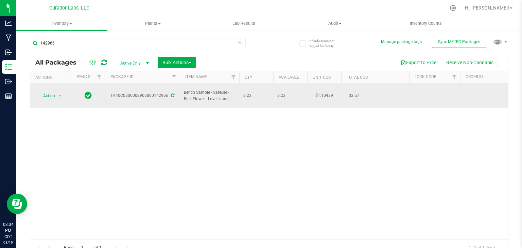
drag, startPoint x: 231, startPoint y: 100, endPoint x: 184, endPoint y: 86, distance: 49.6
click at [184, 86] on td "Bench Sample - SafeBet - Bulk Flower - Love Island" at bounding box center [209, 95] width 59 height 25
click at [52, 96] on span "Action" at bounding box center [46, 96] width 18 height 10
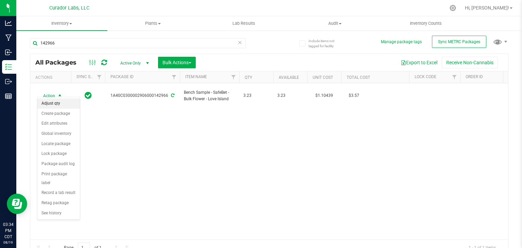
click at [54, 105] on li "Adjust qty" at bounding box center [58, 104] width 42 height 10
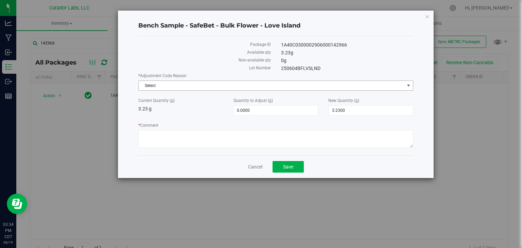
click at [219, 84] on span "Select" at bounding box center [272, 86] width 266 height 10
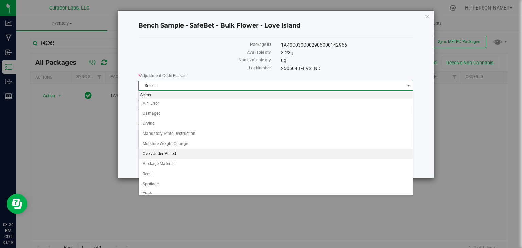
scroll to position [24, 0]
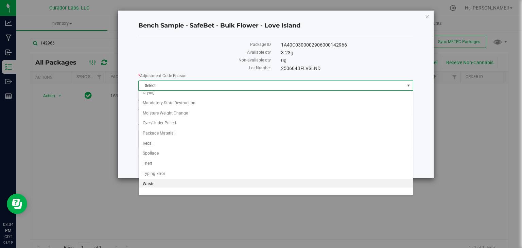
click at [159, 184] on li "Waste" at bounding box center [276, 184] width 274 height 10
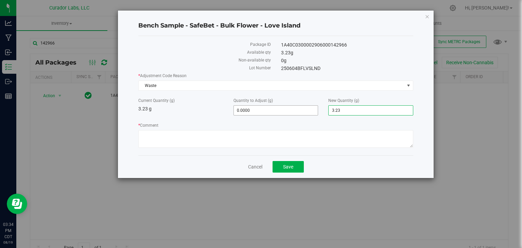
drag, startPoint x: 374, startPoint y: 109, endPoint x: 282, endPoint y: 106, distance: 91.8
click at [282, 106] on div "Current Quantity (g) 3.23 g Quantity to Adjust (g) 0.0000 0 New Quantity (g) 3.…" at bounding box center [275, 107] width 285 height 18
type input "0"
type input "-3.2300"
type input "0.0000"
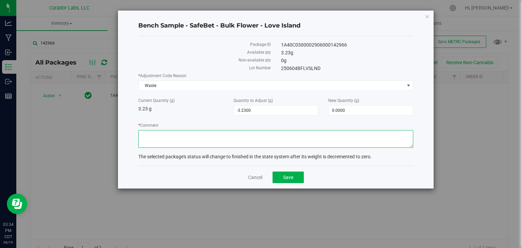
click at [246, 132] on textarea "* Comment" at bounding box center [275, 139] width 275 height 18
type textarea "Expired Product"
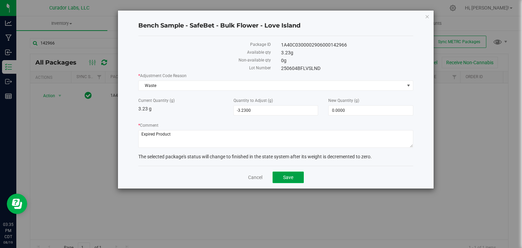
click at [279, 173] on button "Save" at bounding box center [288, 178] width 31 height 12
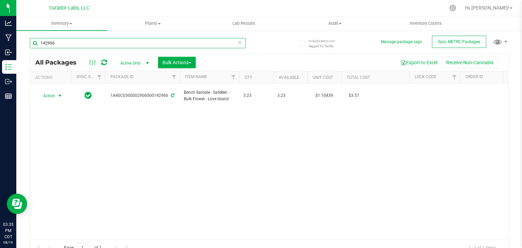
click at [136, 42] on input "142966" at bounding box center [138, 43] width 216 height 10
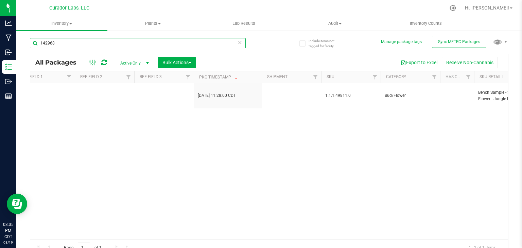
scroll to position [0, 881]
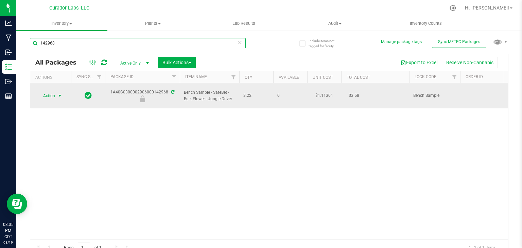
type input "142968"
click at [49, 94] on span "Action" at bounding box center [46, 96] width 18 height 10
drag, startPoint x: 233, startPoint y: 97, endPoint x: 208, endPoint y: 96, distance: 24.8
click at [208, 96] on span "Bench Sample - SafeBet - Bulk Flower - Jungle Driver" at bounding box center [209, 95] width 51 height 13
drag, startPoint x: 109, startPoint y: 90, endPoint x: 168, endPoint y: 86, distance: 59.3
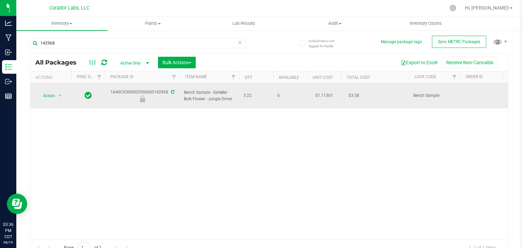
click at [168, 89] on div "1A40C0300002906000142968" at bounding box center [142, 95] width 77 height 13
click at [58, 94] on span "select" at bounding box center [59, 95] width 5 height 5
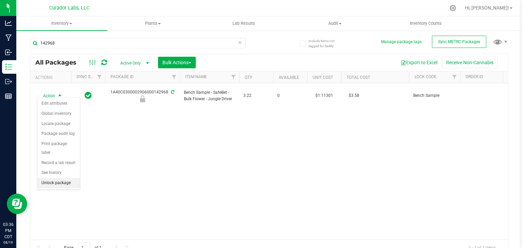
click at [57, 178] on li "Unlock package" at bounding box center [58, 183] width 42 height 10
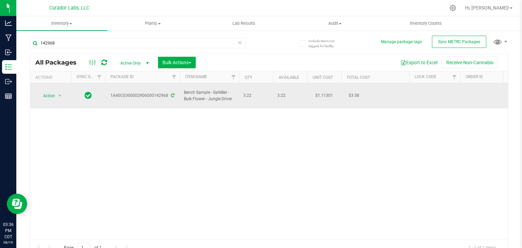
drag, startPoint x: 232, startPoint y: 96, endPoint x: 181, endPoint y: 91, distance: 51.5
click at [181, 91] on td "Bench Sample - SafeBet - Bulk Flower - Jungle Driver" at bounding box center [209, 95] width 59 height 25
click at [59, 93] on span "select" at bounding box center [59, 95] width 5 height 5
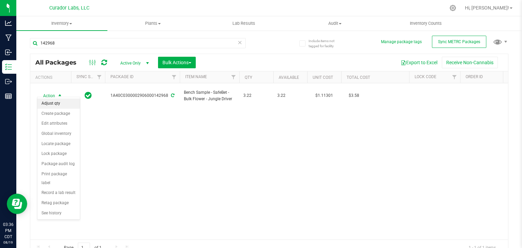
click at [61, 105] on li "Adjust qty" at bounding box center [58, 104] width 42 height 10
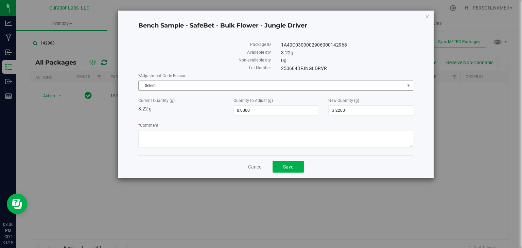
click at [207, 88] on span "Select" at bounding box center [272, 86] width 266 height 10
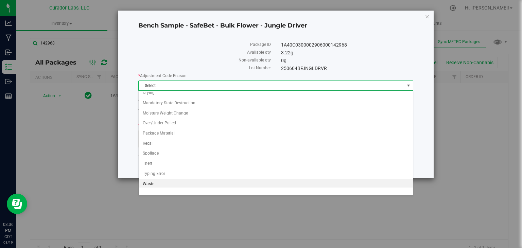
click at [156, 186] on li "Waste" at bounding box center [276, 184] width 274 height 10
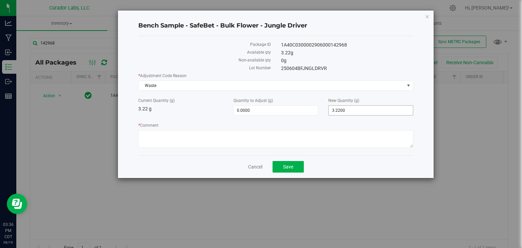
drag, startPoint x: 362, startPoint y: 102, endPoint x: 334, endPoint y: 106, distance: 27.6
click at [334, 106] on div "New Quantity (g) 3.2200 3.22" at bounding box center [370, 107] width 95 height 18
drag, startPoint x: 349, startPoint y: 109, endPoint x: 271, endPoint y: 119, distance: 79.5
click at [271, 119] on div "* Adjustment Code Reason Waste Select API Error Damaged Drying Mandatory State …" at bounding box center [275, 111] width 275 height 77
type input "0"
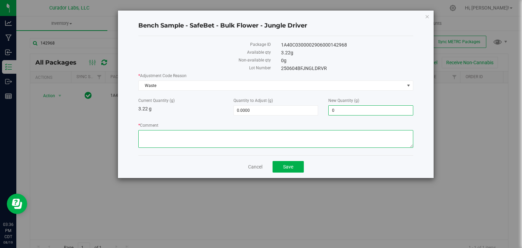
type input "-3.2200"
type input "0.0000"
click at [237, 134] on textarea "* Comment" at bounding box center [275, 139] width 275 height 18
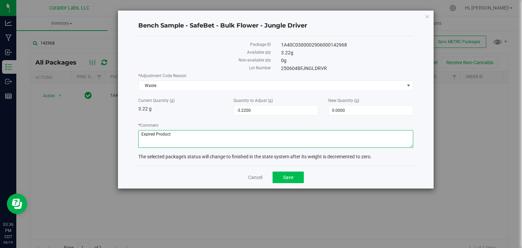
type textarea "Expired Product"
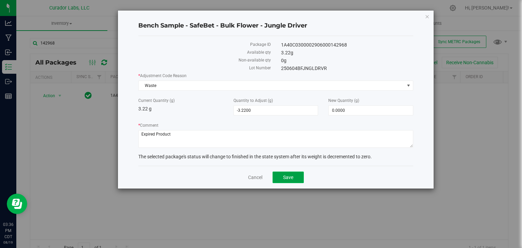
click at [278, 178] on button "Save" at bounding box center [288, 178] width 31 height 12
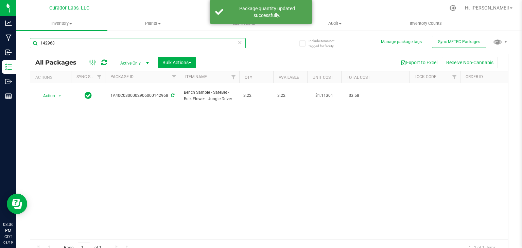
click at [129, 42] on input "142968" at bounding box center [138, 43] width 216 height 10
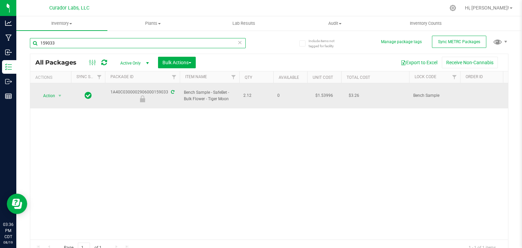
type input "159033"
drag, startPoint x: 111, startPoint y: 87, endPoint x: 168, endPoint y: 91, distance: 56.9
click at [168, 91] on div "1A40C0300002906000159033" at bounding box center [142, 95] width 77 height 13
drag, startPoint x: 230, startPoint y: 97, endPoint x: 184, endPoint y: 91, distance: 47.0
click at [184, 91] on td "Bench Sample - SafeBet - Bulk Flower - Tiger Moon" at bounding box center [209, 95] width 59 height 25
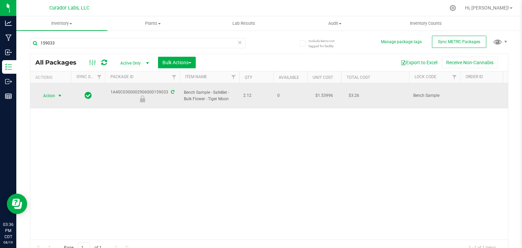
click at [52, 92] on span "Action" at bounding box center [46, 96] width 18 height 10
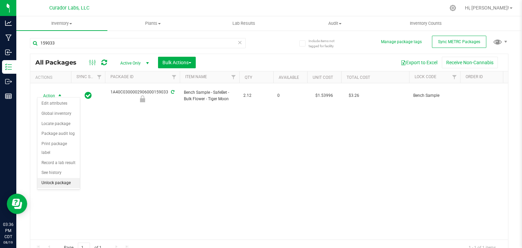
click at [57, 178] on li "Unlock package" at bounding box center [58, 183] width 42 height 10
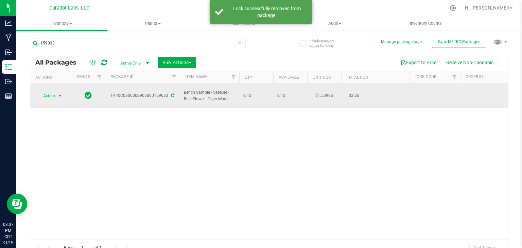
click at [54, 91] on span "Action" at bounding box center [46, 96] width 18 height 10
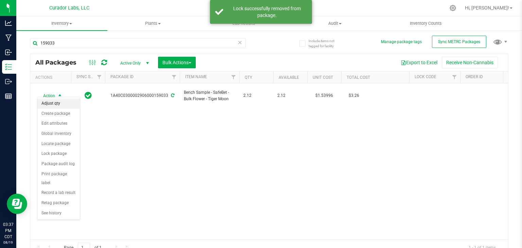
click at [54, 101] on li "Adjust qty" at bounding box center [58, 104] width 42 height 10
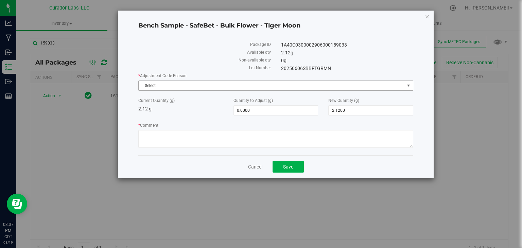
click at [189, 83] on span "Select" at bounding box center [272, 86] width 266 height 10
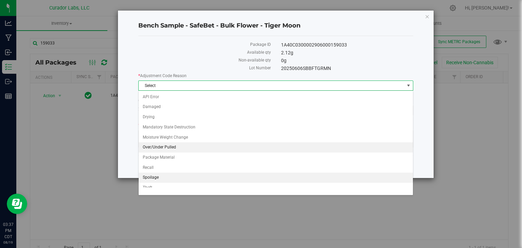
scroll to position [24, 0]
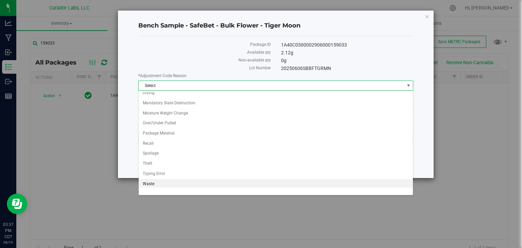
click at [159, 179] on li "Waste" at bounding box center [276, 184] width 274 height 10
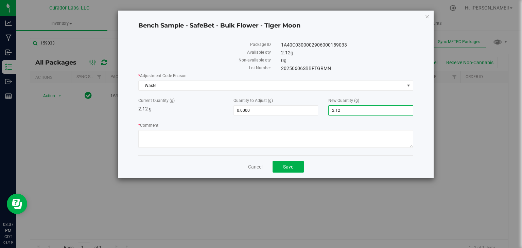
drag, startPoint x: 345, startPoint y: 111, endPoint x: 289, endPoint y: 98, distance: 57.3
click at [289, 98] on div "Current Quantity (g) 2.12 g Quantity to Adjust (g) 0.0000 0 New Quantity (g) 2.…" at bounding box center [275, 107] width 285 height 18
type input "0"
type input "-2.1200"
type input "0.0000"
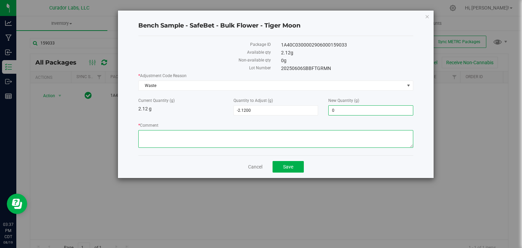
click at [230, 136] on textarea "* Comment" at bounding box center [275, 139] width 275 height 18
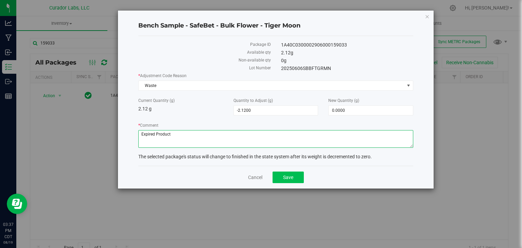
type textarea "Expired Product"
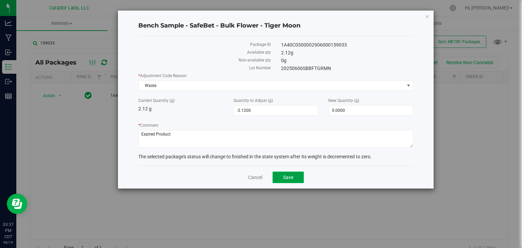
click at [298, 177] on button "Save" at bounding box center [288, 178] width 31 height 12
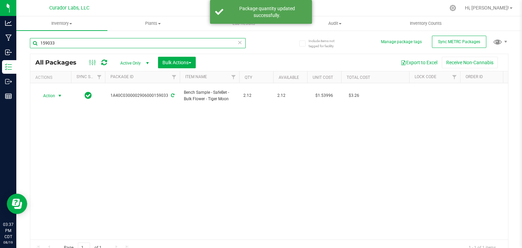
click at [139, 45] on input "159033" at bounding box center [138, 43] width 216 height 10
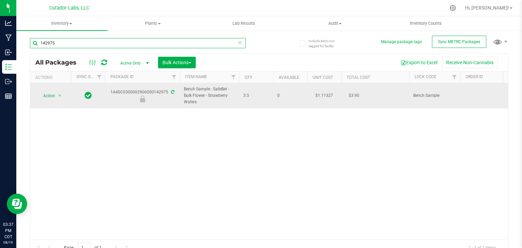
type input "142975"
drag, startPoint x: 109, startPoint y: 93, endPoint x: 167, endPoint y: 93, distance: 58.5
click at [167, 93] on div "1A40C0300002906000142975" at bounding box center [142, 95] width 77 height 13
click at [57, 90] on td "Action Action Edit attributes Global inventory Locate package Package audit log…" at bounding box center [50, 95] width 41 height 25
click at [54, 100] on span "Action" at bounding box center [46, 96] width 18 height 10
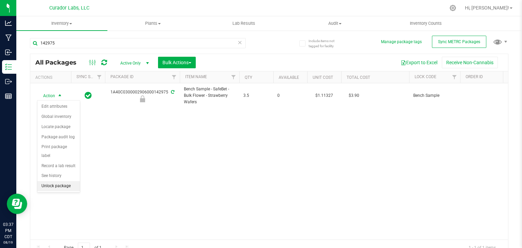
click at [55, 181] on li "Unlock package" at bounding box center [58, 186] width 42 height 10
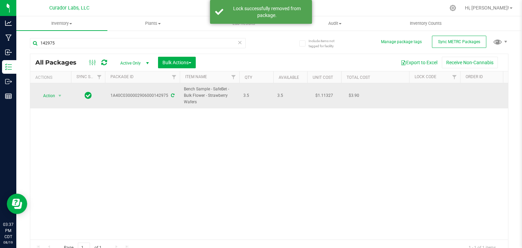
drag, startPoint x: 198, startPoint y: 102, endPoint x: 179, endPoint y: 89, distance: 22.4
click at [180, 89] on td "Bench Sample - SafeBet - Bulk Flower - Strawberry Wafers" at bounding box center [209, 95] width 59 height 25
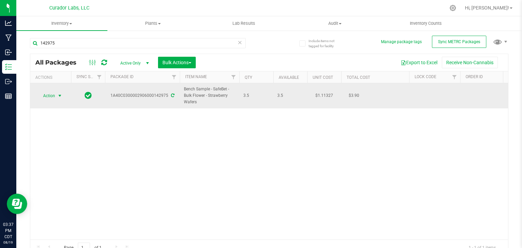
click at [53, 94] on span "Action" at bounding box center [46, 96] width 18 height 10
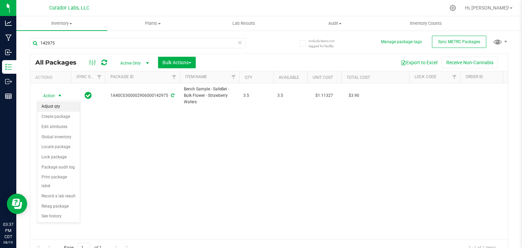
click at [63, 106] on li "Adjust qty" at bounding box center [58, 107] width 42 height 10
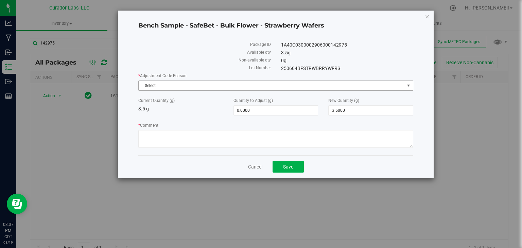
click at [221, 90] on span "Select" at bounding box center [272, 86] width 266 height 10
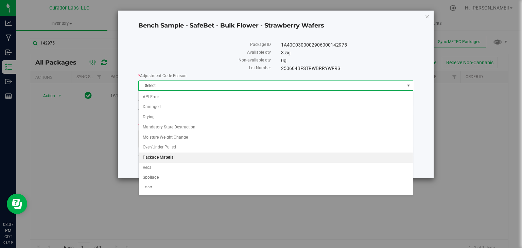
scroll to position [24, 0]
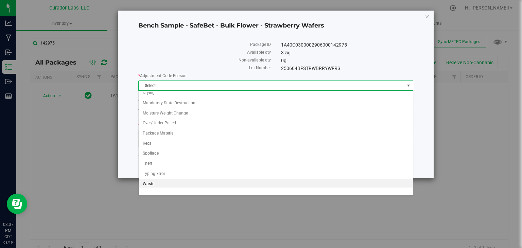
click at [162, 181] on li "Waste" at bounding box center [276, 184] width 274 height 10
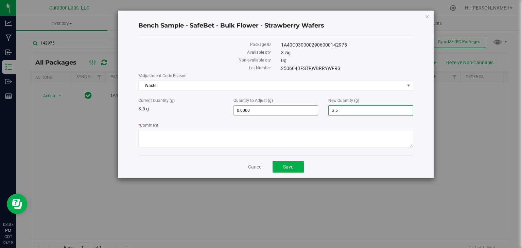
drag, startPoint x: 352, startPoint y: 111, endPoint x: 277, endPoint y: 108, distance: 74.5
click at [277, 108] on div "Current Quantity (g) 3.5 g Quantity to Adjust (g) 0.0000 0 New Quantity (g) 3.5…" at bounding box center [275, 107] width 285 height 18
type input "0"
type input "-3.5000"
type input "0.0000"
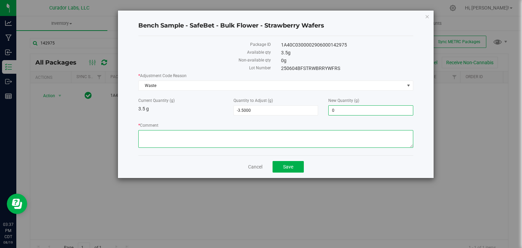
click at [232, 138] on textarea "* Comment" at bounding box center [275, 139] width 275 height 18
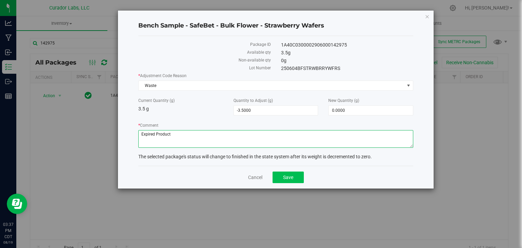
type textarea "Expired Product"
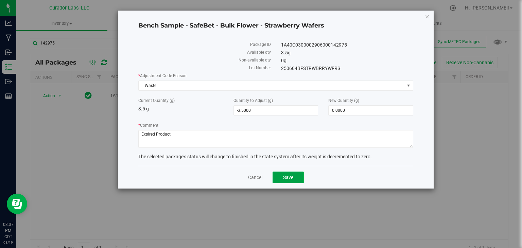
click at [280, 174] on button "Save" at bounding box center [288, 178] width 31 height 12
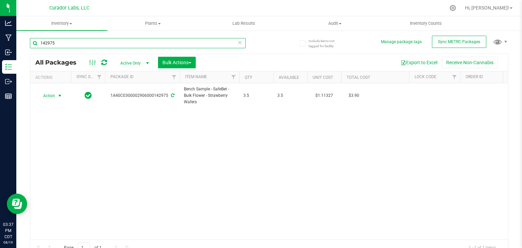
click at [159, 40] on input "142975" at bounding box center [138, 43] width 216 height 10
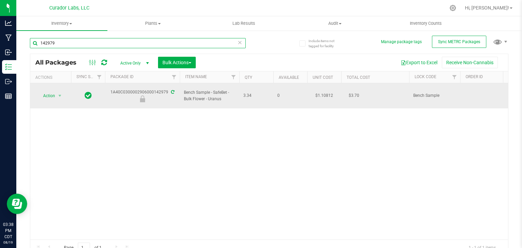
type input "142979"
drag, startPoint x: 111, startPoint y: 89, endPoint x: 167, endPoint y: 91, distance: 55.4
click at [167, 91] on div "1A40C0300002906000142979" at bounding box center [142, 95] width 77 height 13
drag, startPoint x: 226, startPoint y: 99, endPoint x: 184, endPoint y: 87, distance: 43.6
click at [184, 87] on td "Bench Sample - SafeBet - Bulk Flower - Uranus" at bounding box center [209, 95] width 59 height 25
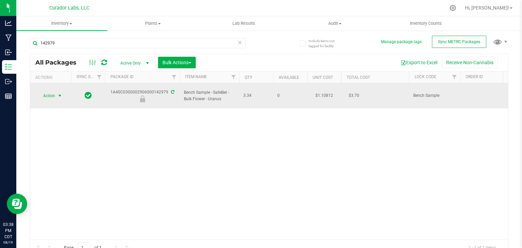
click at [50, 96] on span "Action" at bounding box center [46, 96] width 18 height 10
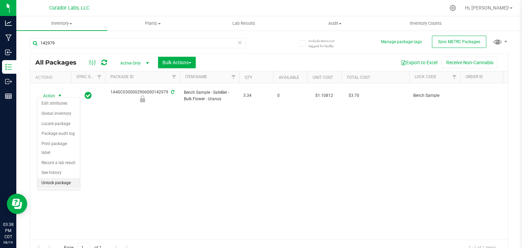
click at [49, 178] on li "Unlock package" at bounding box center [58, 183] width 42 height 10
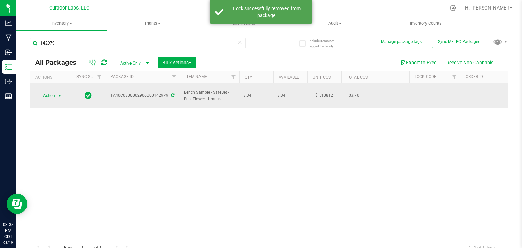
click at [58, 93] on span "select" at bounding box center [59, 95] width 5 height 5
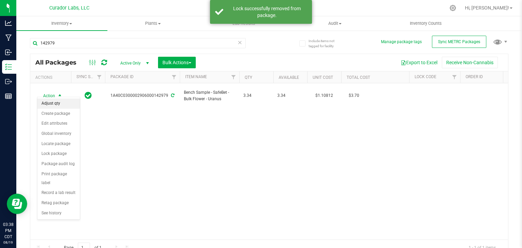
click at [57, 101] on li "Adjust qty" at bounding box center [58, 104] width 42 height 10
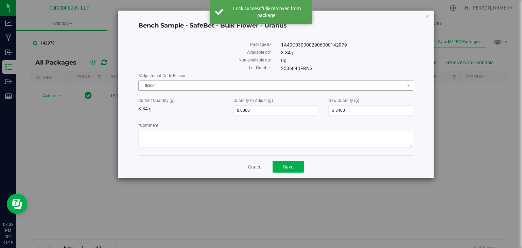
click at [220, 86] on span "Select" at bounding box center [272, 86] width 266 height 10
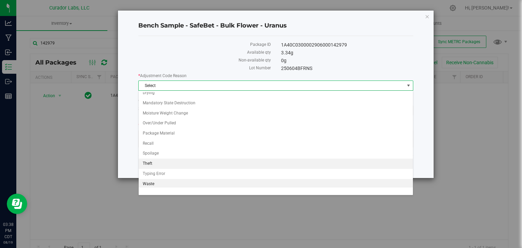
scroll to position [24, 0]
click at [159, 181] on li "Waste" at bounding box center [276, 184] width 274 height 10
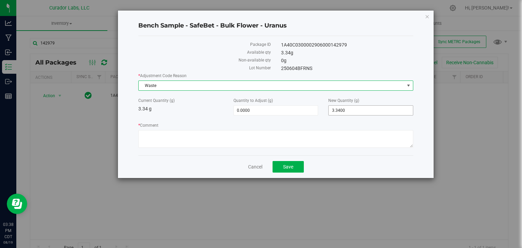
drag, startPoint x: 348, startPoint y: 107, endPoint x: 268, endPoint y: 121, distance: 81.4
click at [268, 121] on div "* Adjustment Code Reason Waste Select API Error Damaged Drying Mandatory State …" at bounding box center [275, 111] width 275 height 77
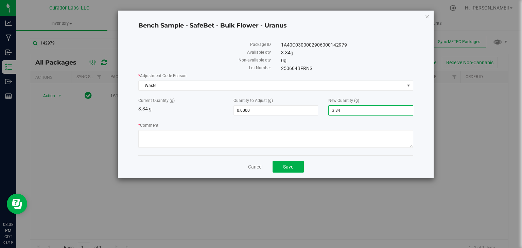
type input "0"
type input "-3.3400"
type input "0.0000"
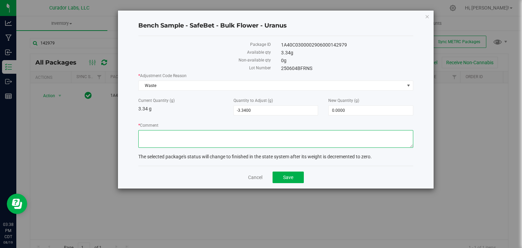
click at [232, 142] on textarea "* Comment" at bounding box center [275, 139] width 275 height 18
type textarea "Expired Product"
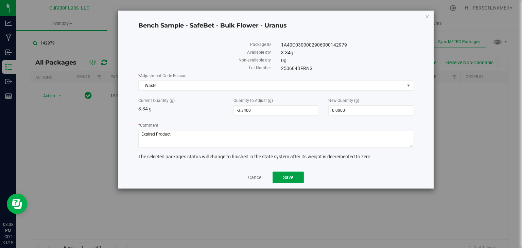
click at [284, 175] on span "Save" at bounding box center [288, 177] width 10 height 5
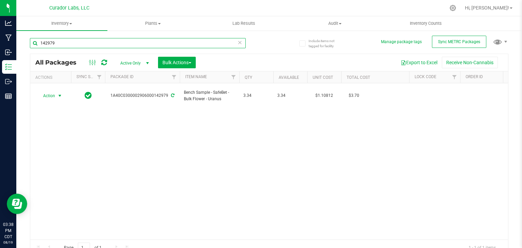
click at [174, 39] on input "142979" at bounding box center [138, 43] width 216 height 10
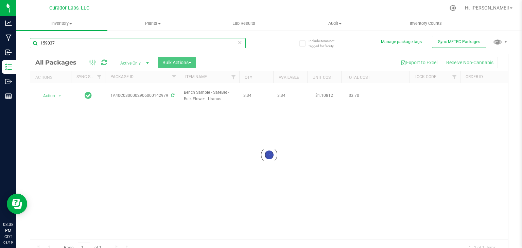
type input "159037"
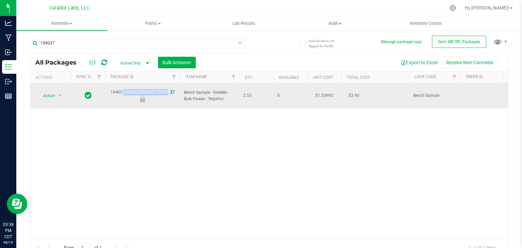
drag, startPoint x: 110, startPoint y: 91, endPoint x: 167, endPoint y: 92, distance: 56.8
click at [167, 92] on div "1A40C0300002906000159037" at bounding box center [142, 95] width 77 height 13
click at [166, 96] on div at bounding box center [142, 99] width 77 height 7
drag, startPoint x: 109, startPoint y: 87, endPoint x: 167, endPoint y: 91, distance: 57.6
click at [167, 91] on div "1A40C0300002906000159037" at bounding box center [142, 95] width 77 height 13
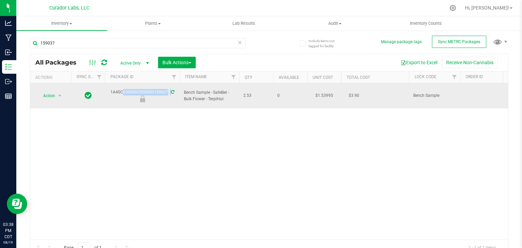
drag, startPoint x: 225, startPoint y: 97, endPoint x: 184, endPoint y: 86, distance: 42.9
click at [184, 89] on span "Bench Sample - SafeBet - Bulk Flower - TerpiHut" at bounding box center [209, 95] width 51 height 13
click at [59, 93] on span "select" at bounding box center [59, 95] width 5 height 5
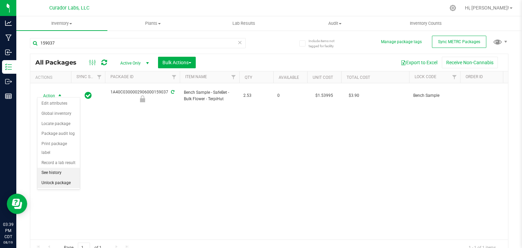
click at [62, 178] on li "Unlock package" at bounding box center [58, 183] width 42 height 10
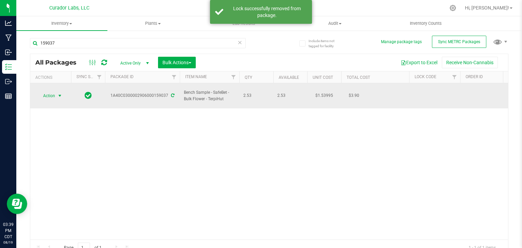
click at [60, 94] on span "select" at bounding box center [59, 95] width 5 height 5
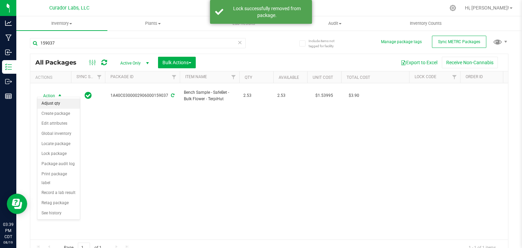
click at [60, 101] on li "Adjust qty" at bounding box center [58, 104] width 42 height 10
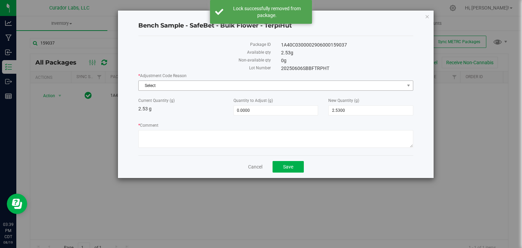
click at [178, 88] on span "Select" at bounding box center [272, 86] width 266 height 10
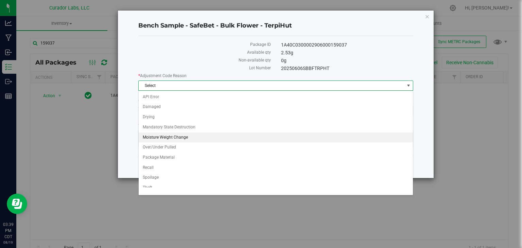
scroll to position [24, 0]
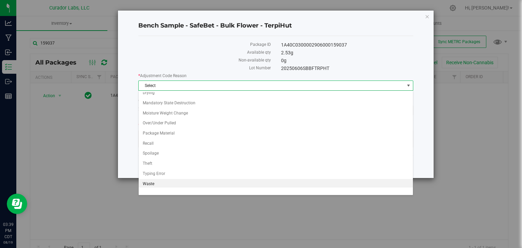
click at [151, 179] on li "Waste" at bounding box center [276, 184] width 274 height 10
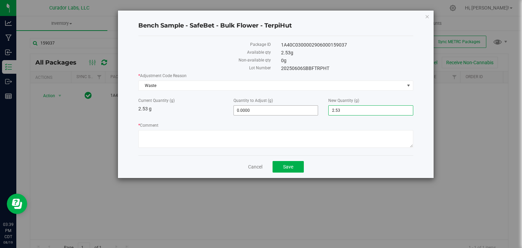
drag, startPoint x: 355, startPoint y: 112, endPoint x: 284, endPoint y: 106, distance: 71.2
click at [284, 106] on div "Current Quantity (g) 2.53 g Quantity to Adjust (g) 0.0000 0 New Quantity (g) 2.…" at bounding box center [275, 107] width 285 height 18
type input "0"
type input "-2.5300"
type input "0.0000"
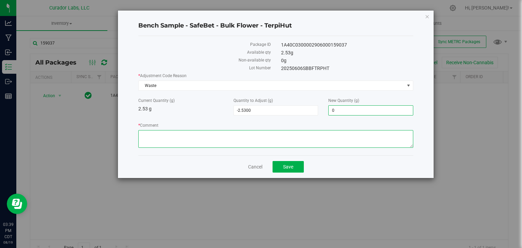
click at [233, 143] on textarea "* Comment" at bounding box center [275, 139] width 275 height 18
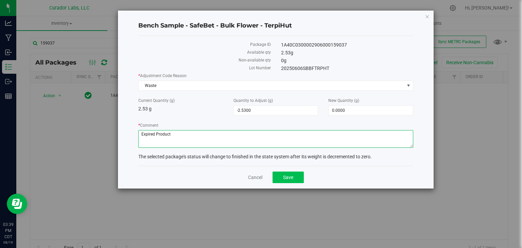
type textarea "Expired Product"
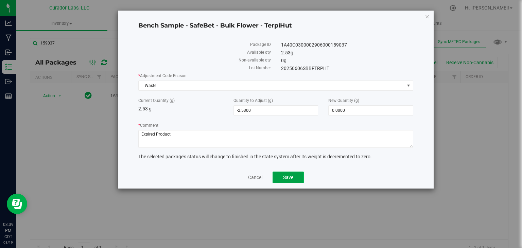
click at [287, 175] on span "Save" at bounding box center [288, 177] width 10 height 5
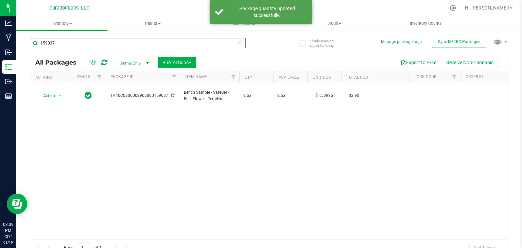
click at [106, 40] on input "159037" at bounding box center [138, 43] width 216 height 10
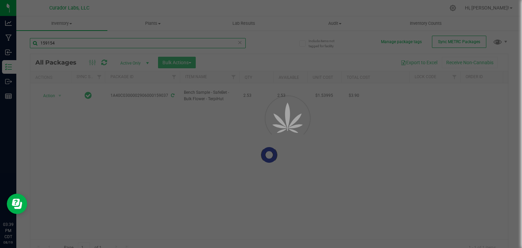
type input "159154"
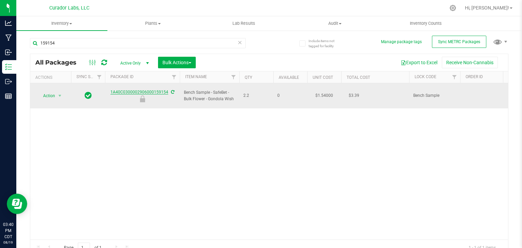
drag, startPoint x: 110, startPoint y: 90, endPoint x: 167, endPoint y: 89, distance: 56.4
click at [167, 89] on div "1A40C0300002906000159154" at bounding box center [142, 95] width 77 height 13
drag, startPoint x: 237, startPoint y: 97, endPoint x: 179, endPoint y: 89, distance: 57.9
click at [180, 89] on td "Bench Sample - SafeBet - Bulk Flower - Gondola Wish" at bounding box center [209, 95] width 59 height 25
click at [58, 93] on span "select" at bounding box center [59, 95] width 5 height 5
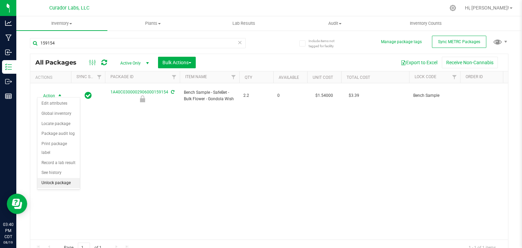
click at [56, 178] on li "Unlock package" at bounding box center [58, 183] width 42 height 10
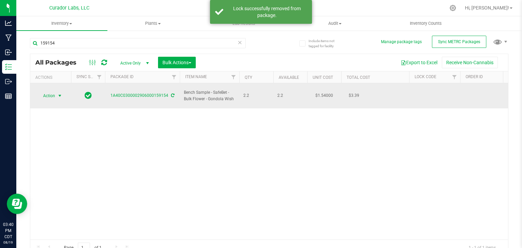
click at [56, 94] on span "select" at bounding box center [60, 96] width 8 height 10
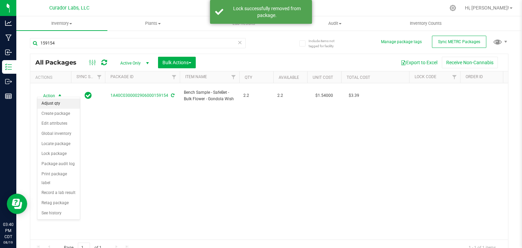
click at [56, 101] on li "Adjust qty" at bounding box center [58, 104] width 42 height 10
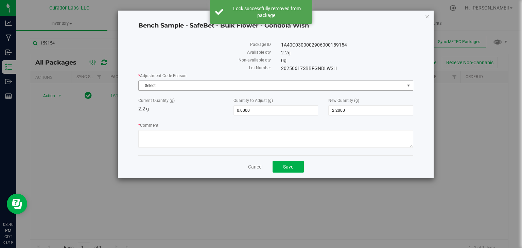
click at [185, 83] on span "Select" at bounding box center [272, 86] width 266 height 10
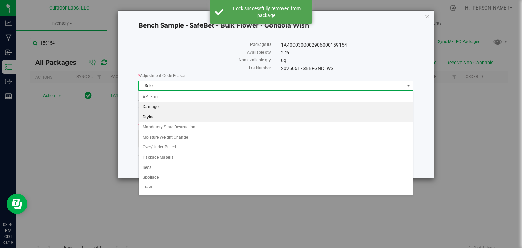
scroll to position [24, 0]
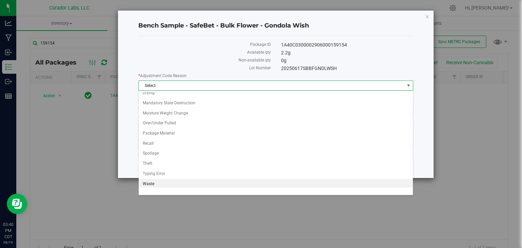
click at [145, 181] on li "Waste" at bounding box center [276, 184] width 274 height 10
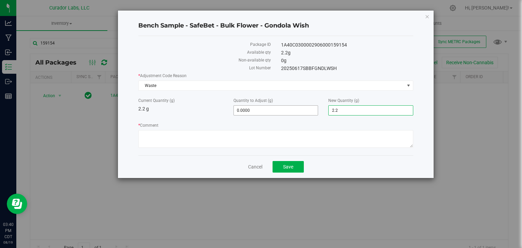
drag, startPoint x: 356, startPoint y: 107, endPoint x: 314, endPoint y: 105, distance: 41.5
click at [314, 105] on div "Current Quantity (g) 2.2 g Quantity to Adjust (g) 0.0000 0 New Quantity (g) 2.2…" at bounding box center [275, 107] width 285 height 18
type input "0"
type input "-2.2000"
type input "0.0000"
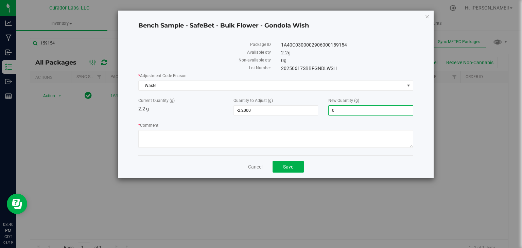
click at [280, 127] on label "* Comment" at bounding box center [275, 125] width 275 height 6
click at [280, 130] on textarea "* Comment" at bounding box center [275, 139] width 275 height 18
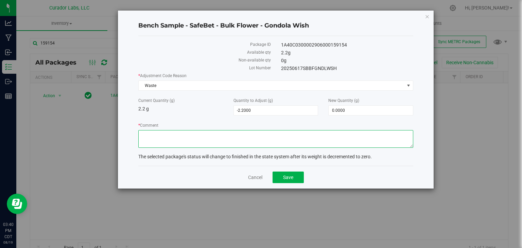
click at [271, 135] on textarea "* Comment" at bounding box center [275, 139] width 275 height 18
type textarea "Expired Product"
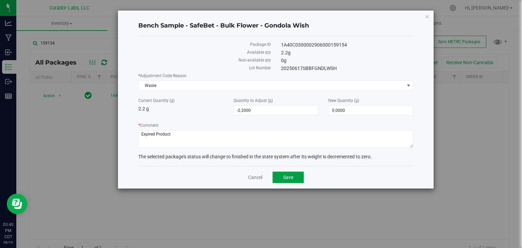
click at [281, 174] on button "Save" at bounding box center [288, 178] width 31 height 12
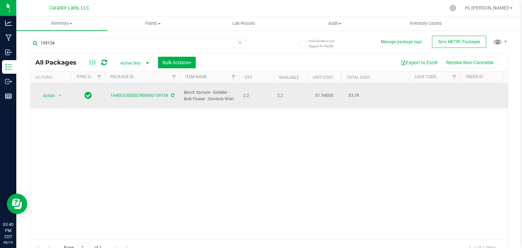
drag, startPoint x: 107, startPoint y: 92, endPoint x: 167, endPoint y: 96, distance: 60.0
click at [167, 96] on td "1A40C0300002906000159154" at bounding box center [142, 95] width 75 height 25
drag, startPoint x: 234, startPoint y: 98, endPoint x: 181, endPoint y: 85, distance: 54.7
click at [181, 85] on td "Bench Sample - SafeBet - Bulk Flower - Gondola Wish" at bounding box center [209, 95] width 59 height 25
click at [48, 94] on span "Action" at bounding box center [46, 96] width 18 height 10
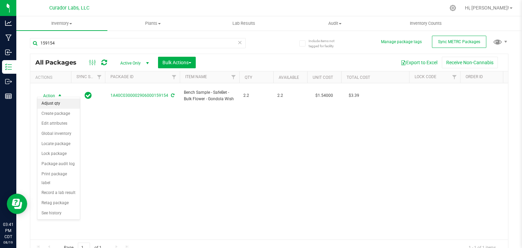
click at [55, 106] on li "Adjust qty" at bounding box center [58, 104] width 42 height 10
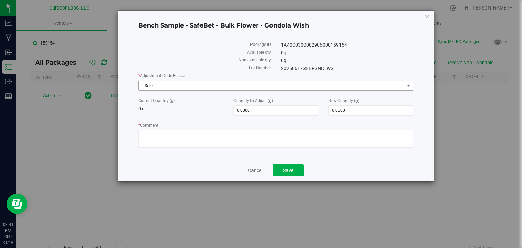
click at [209, 90] on span "Select" at bounding box center [275, 86] width 275 height 10
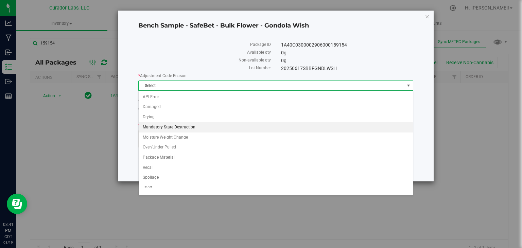
scroll to position [24, 0]
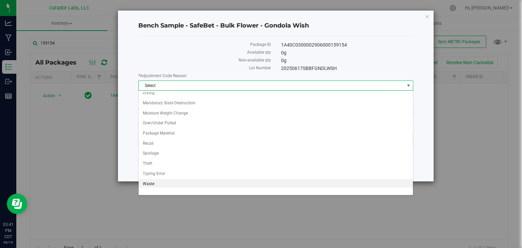
click at [174, 182] on li "Waste" at bounding box center [276, 184] width 274 height 10
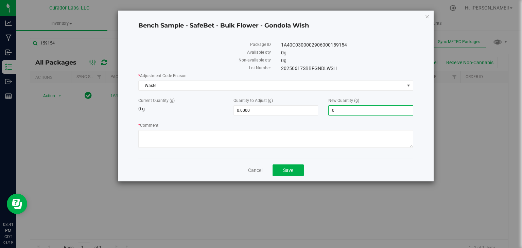
drag, startPoint x: 356, startPoint y: 105, endPoint x: 293, endPoint y: 102, distance: 62.3
click at [293, 102] on div "Current Quantity (g) 0 g Quantity to Adjust (g) 0.0000 0 New Quantity (g) 0.000…" at bounding box center [275, 107] width 285 height 18
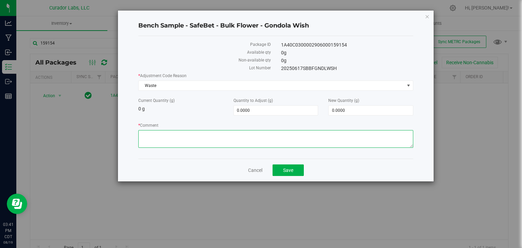
click at [257, 138] on textarea "* Comment" at bounding box center [275, 139] width 275 height 18
click at [255, 171] on link "Cancel" at bounding box center [255, 170] width 14 height 7
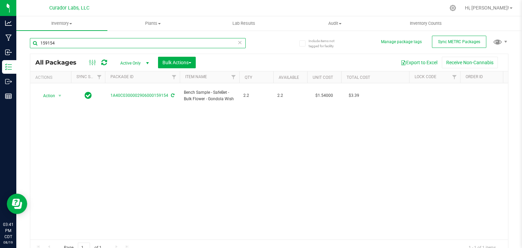
click at [133, 45] on input "159154" at bounding box center [138, 43] width 216 height 10
type input "159041"
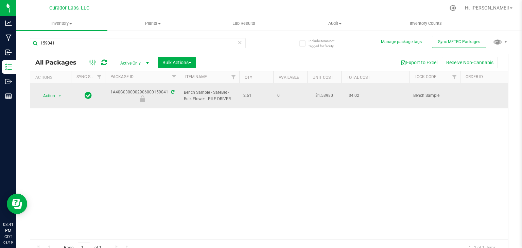
drag, startPoint x: 109, startPoint y: 90, endPoint x: 167, endPoint y: 90, distance: 58.5
click at [167, 90] on div "1A40C0300002906000159041" at bounding box center [142, 95] width 77 height 13
drag, startPoint x: 231, startPoint y: 96, endPoint x: 181, endPoint y: 90, distance: 50.3
click at [181, 90] on td "Bench Sample - SafeBet - Bulk Flower - PILE DRIVER" at bounding box center [209, 95] width 59 height 25
click at [58, 93] on span "select" at bounding box center [59, 95] width 5 height 5
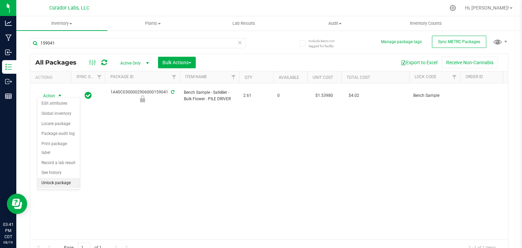
click at [64, 178] on li "Unlock package" at bounding box center [58, 183] width 42 height 10
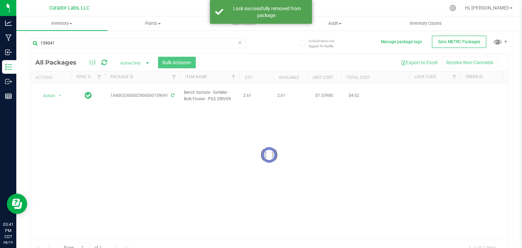
click at [64, 93] on div at bounding box center [269, 155] width 478 height 202
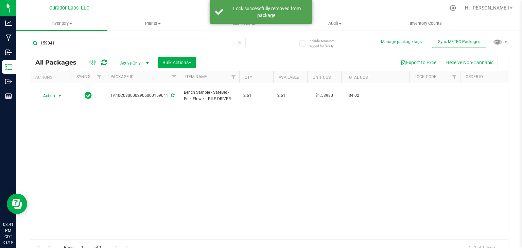
click at [58, 93] on span "select" at bounding box center [59, 95] width 5 height 5
click at [57, 98] on div "Action Adjust qty Create package Edit attributes Global inventory Locate packag…" at bounding box center [58, 158] width 43 height 123
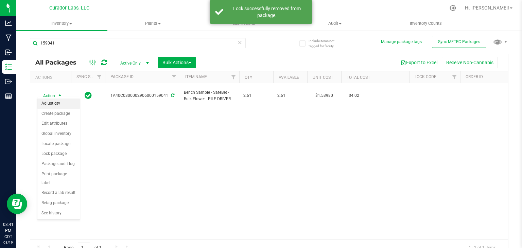
click at [59, 100] on li "Adjust qty" at bounding box center [58, 104] width 42 height 10
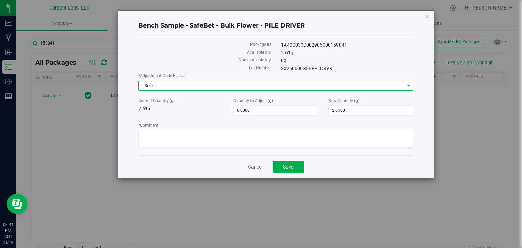
click at [181, 82] on span "Select" at bounding box center [272, 86] width 266 height 10
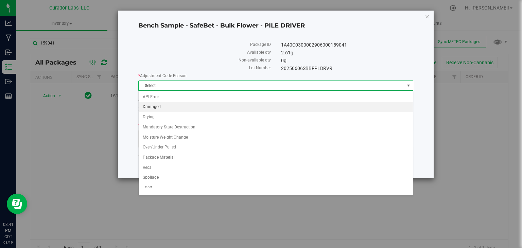
scroll to position [24, 0]
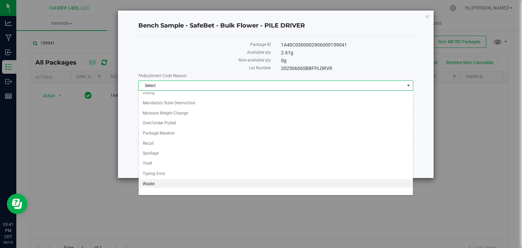
click at [163, 179] on li "Waste" at bounding box center [276, 184] width 274 height 10
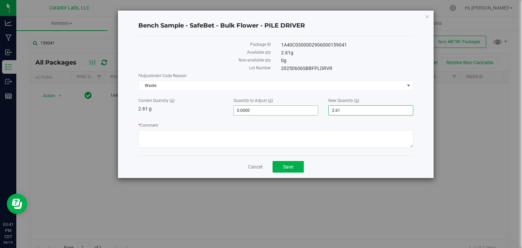
drag, startPoint x: 354, startPoint y: 109, endPoint x: 279, endPoint y: 111, distance: 75.8
click at [279, 111] on div "Current Quantity (g) 2.61 g Quantity to Adjust (g) 0.0000 0 New Quantity (g) 2.…" at bounding box center [275, 107] width 285 height 18
type input "0"
type input "-2.6100"
type input "0.0000"
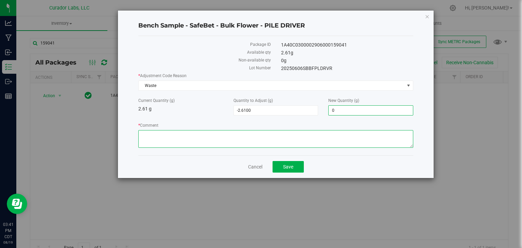
click at [242, 135] on textarea "* Comment" at bounding box center [275, 139] width 275 height 18
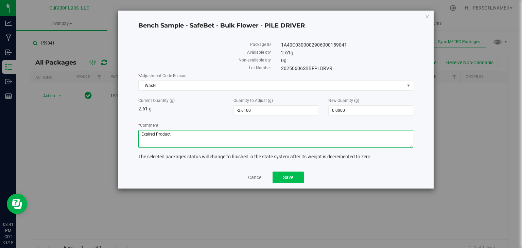
type textarea "Expired Product"
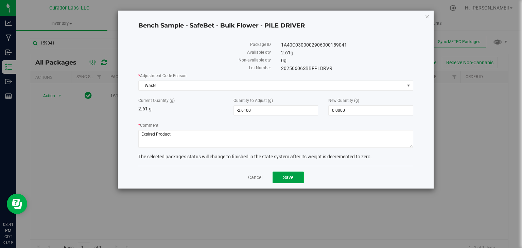
click at [275, 172] on button "Save" at bounding box center [288, 178] width 31 height 12
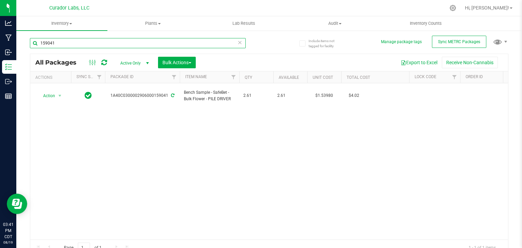
click at [131, 39] on input "159041" at bounding box center [138, 43] width 216 height 10
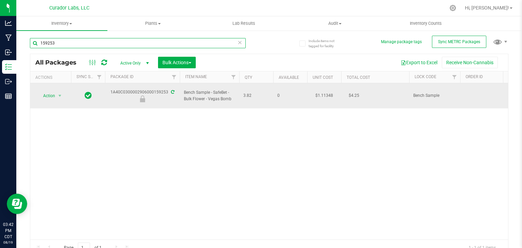
type input "159253"
drag, startPoint x: 110, startPoint y: 87, endPoint x: 167, endPoint y: 91, distance: 57.5
click at [167, 91] on div "1A40C0300002906000159253" at bounding box center [142, 95] width 77 height 13
drag, startPoint x: 231, startPoint y: 98, endPoint x: 178, endPoint y: 87, distance: 54.4
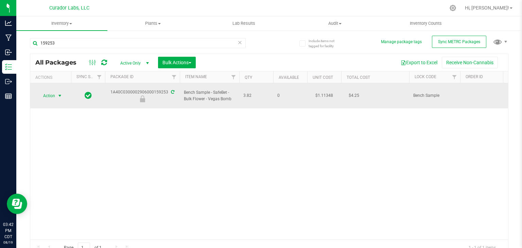
click at [45, 93] on span "Action" at bounding box center [46, 96] width 18 height 10
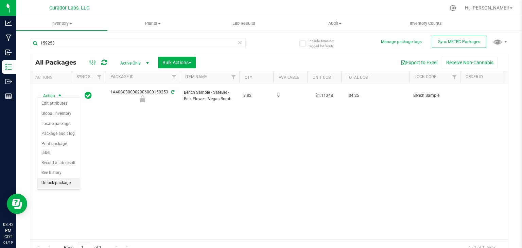
click at [57, 178] on li "Unlock package" at bounding box center [58, 183] width 42 height 10
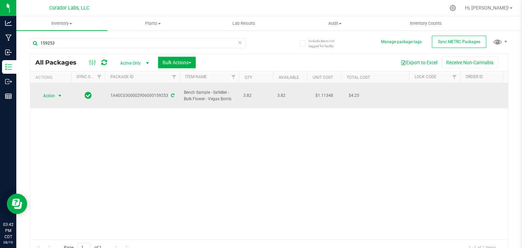
click at [56, 95] on span "select" at bounding box center [60, 96] width 8 height 10
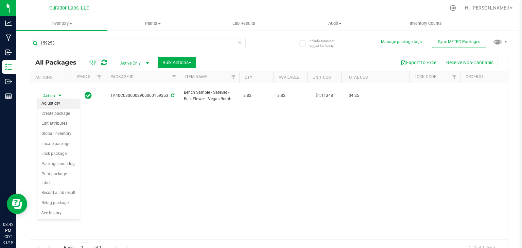
click at [56, 102] on li "Adjust qty" at bounding box center [58, 104] width 42 height 10
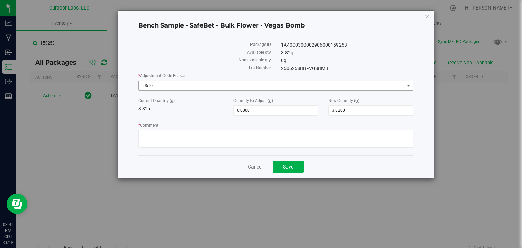
click at [230, 86] on span "Select" at bounding box center [272, 86] width 266 height 10
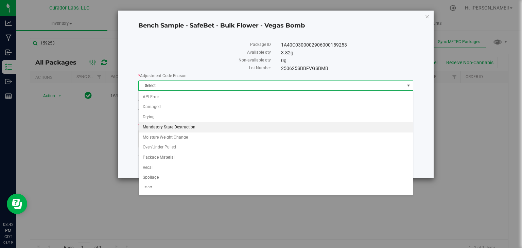
scroll to position [24, 0]
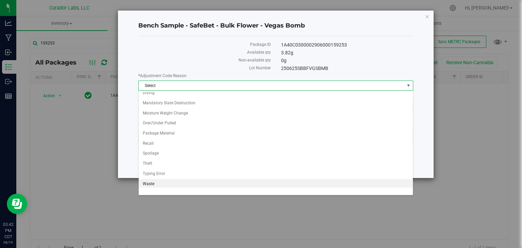
click at [177, 180] on li "Waste" at bounding box center [276, 184] width 274 height 10
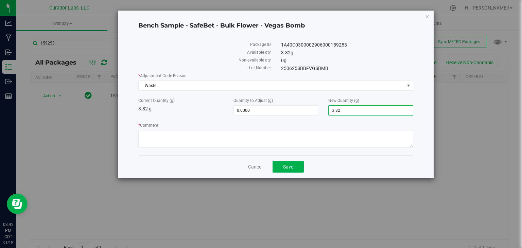
drag, startPoint x: 360, startPoint y: 114, endPoint x: 321, endPoint y: 110, distance: 39.6
click at [321, 110] on div "Current Quantity (g) 3.82 g Quantity to Adjust (g) 0.0000 0 New Quantity (g) 3.…" at bounding box center [275, 107] width 285 height 18
type input "0"
type input "-3.8200"
type input "0.0000"
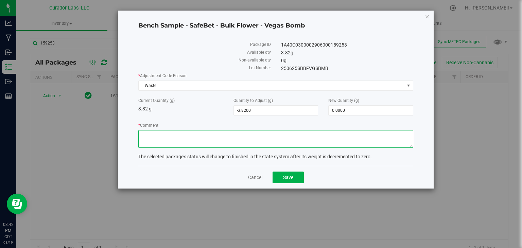
click at [288, 136] on textarea "* Comment" at bounding box center [275, 139] width 275 height 18
type textarea "Expired Product"
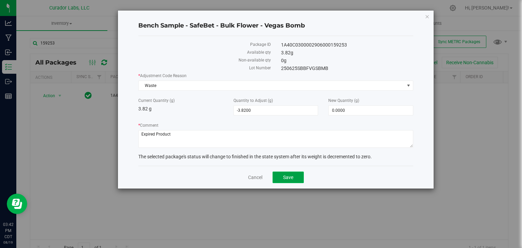
click at [287, 177] on span "Save" at bounding box center [288, 177] width 10 height 5
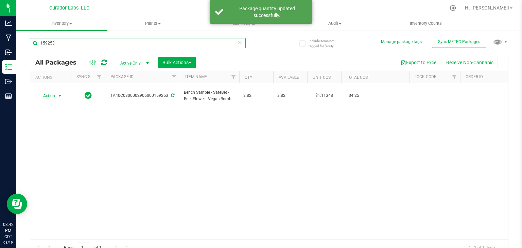
click at [147, 42] on input "159253" at bounding box center [138, 43] width 216 height 10
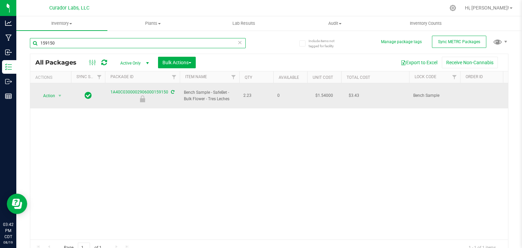
type input "159150"
drag, startPoint x: 109, startPoint y: 88, endPoint x: 167, endPoint y: 91, distance: 58.5
click at [167, 91] on div "1A40C0300002906000159150" at bounding box center [142, 95] width 77 height 13
drag, startPoint x: 233, startPoint y: 97, endPoint x: 182, endPoint y: 90, distance: 51.8
click at [182, 90] on td "Bench Sample - SafeBet - Bulk Flower - Tres Leches" at bounding box center [209, 95] width 59 height 25
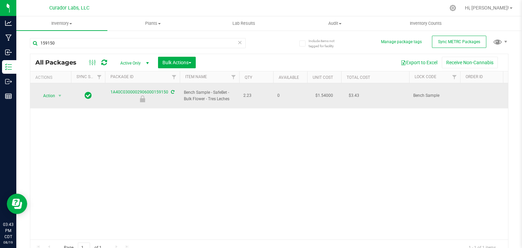
click at [43, 85] on td "Action Action Edit attributes Global inventory Locate package Package audit log…" at bounding box center [50, 95] width 41 height 25
click at [45, 91] on span "Action" at bounding box center [46, 96] width 18 height 10
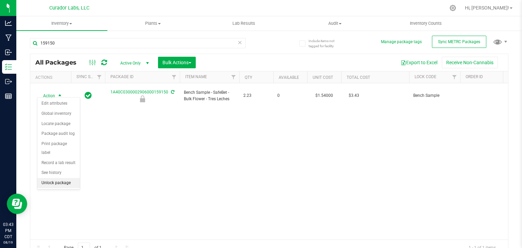
click at [61, 178] on li "Unlock package" at bounding box center [58, 183] width 42 height 10
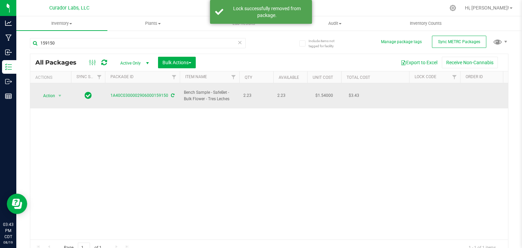
click at [66, 94] on div "Action Action Adjust qty Create package Edit attributes Global inventory Locate…" at bounding box center [50, 96] width 33 height 10
click at [64, 94] on span "select" at bounding box center [60, 96] width 8 height 10
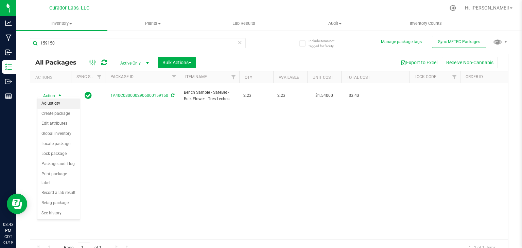
click at [64, 101] on li "Adjust qty" at bounding box center [58, 104] width 42 height 10
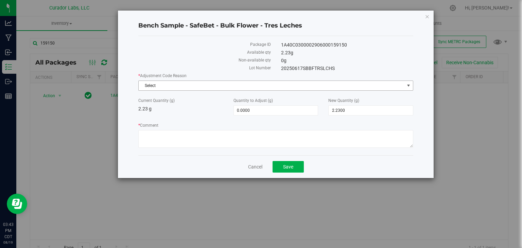
click at [158, 82] on span "Select" at bounding box center [272, 86] width 266 height 10
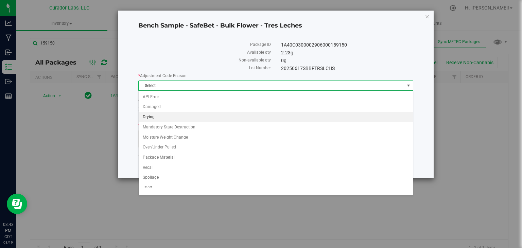
scroll to position [24, 0]
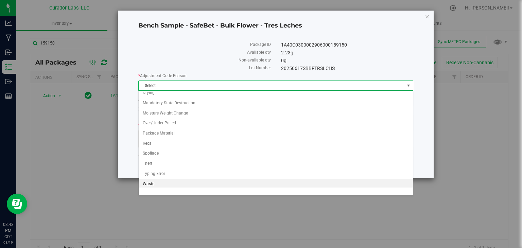
click at [157, 179] on li "Waste" at bounding box center [276, 184] width 274 height 10
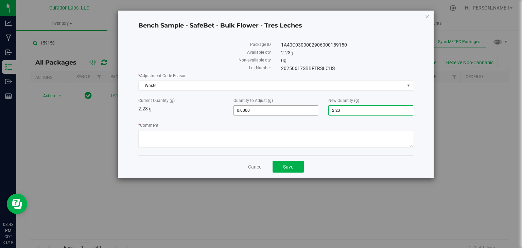
drag, startPoint x: 346, startPoint y: 112, endPoint x: 261, endPoint y: 107, distance: 85.4
click at [261, 107] on div "Current Quantity (g) 2.23 g Quantity to Adjust (g) 0.0000 0 New Quantity (g) 2.…" at bounding box center [275, 107] width 285 height 18
type input "0"
type input "-2.2300"
type input "0.0000"
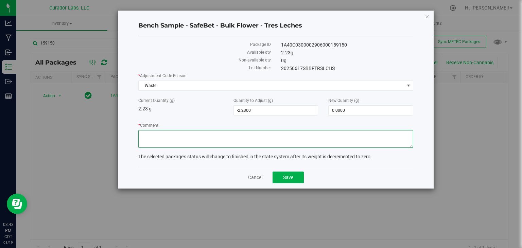
click at [224, 135] on textarea "* Comment" at bounding box center [275, 139] width 275 height 18
type textarea "Expired Product"
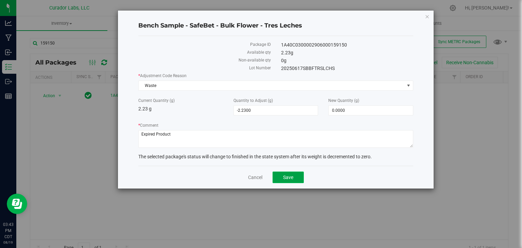
click at [275, 179] on button "Save" at bounding box center [288, 178] width 31 height 12
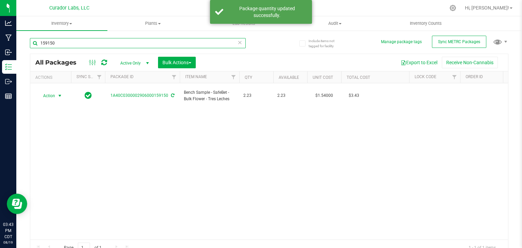
click at [157, 46] on input "159150" at bounding box center [138, 43] width 216 height 10
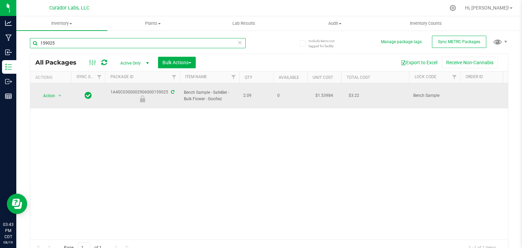
type input "159025"
drag, startPoint x: 111, startPoint y: 90, endPoint x: 166, endPoint y: 86, distance: 54.9
click at [166, 89] on div "1A40C0300002906000159025" at bounding box center [142, 95] width 77 height 13
drag, startPoint x: 222, startPoint y: 96, endPoint x: 178, endPoint y: 92, distance: 44.4
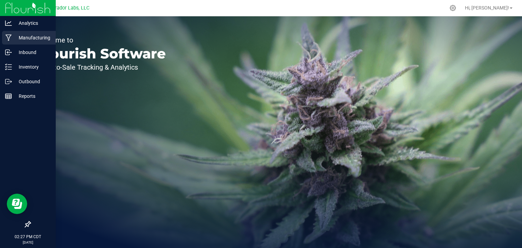
click at [33, 36] on p "Manufacturing" at bounding box center [32, 38] width 41 height 8
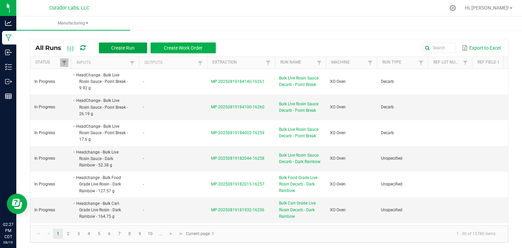
click at [115, 47] on span "Create Run" at bounding box center [122, 47] width 23 height 5
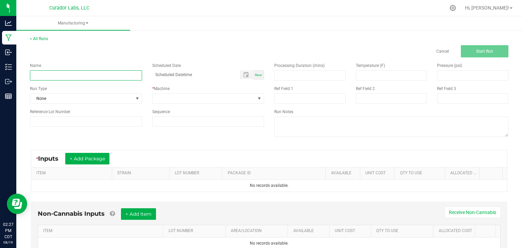
click at [117, 75] on input at bounding box center [86, 75] width 112 height 10
paste input "Headchange - Bulk Live Rosin - Phizzle"
type input "Headchange - Bulk Live Rosin - Phizzle"
click at [254, 72] on div "Now" at bounding box center [258, 74] width 11 height 9
type input "[DATE] 2:27 PM"
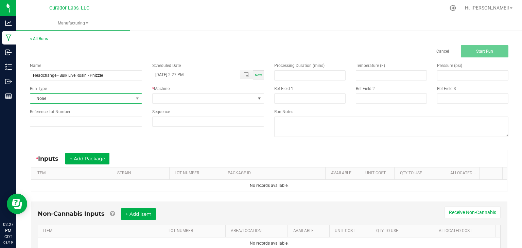
click at [110, 96] on span "None" at bounding box center [81, 99] width 103 height 10
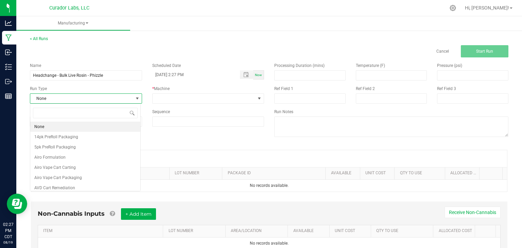
scroll to position [10, 110]
type input "be"
click at [90, 127] on li "Bench Sample Collection" at bounding box center [85, 127] width 110 height 10
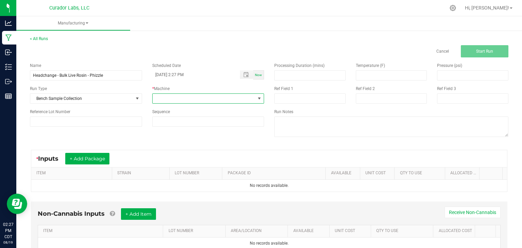
click at [193, 99] on span at bounding box center [204, 99] width 103 height 10
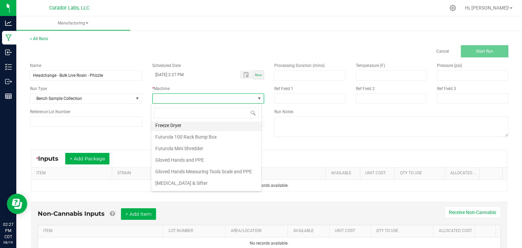
scroll to position [60, 0]
click at [200, 170] on li "Gloved Hands Measuring Tools Scale and PPE" at bounding box center [206, 172] width 110 height 12
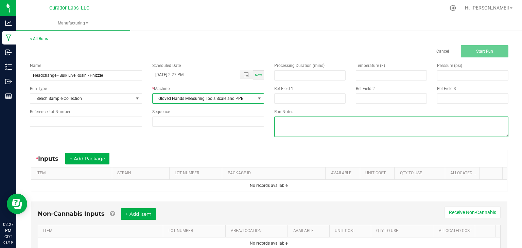
click at [296, 133] on textarea at bounding box center [391, 127] width 234 height 20
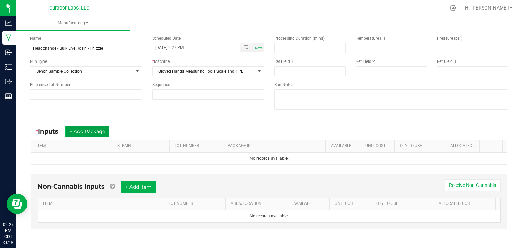
click at [94, 135] on button "+ Add Package" at bounding box center [87, 132] width 44 height 12
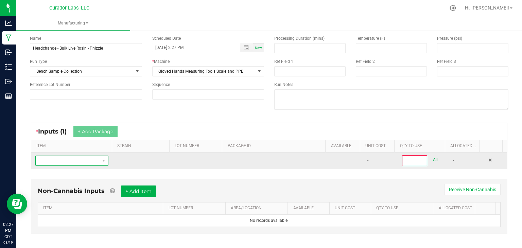
click at [83, 159] on span "NO DATA FOUND" at bounding box center [68, 161] width 64 height 10
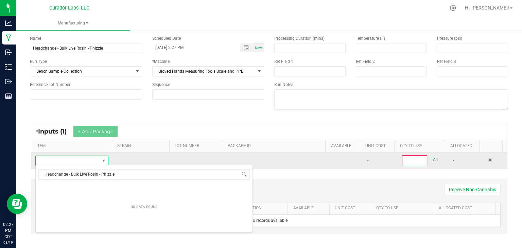
scroll to position [10, 70]
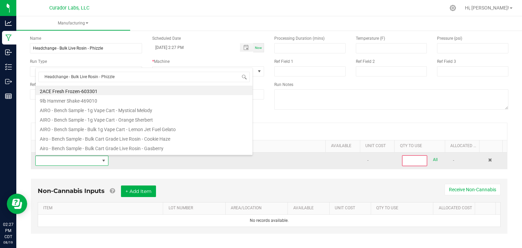
type input "Headchange - Bulk Live Rosin - Phizzle"
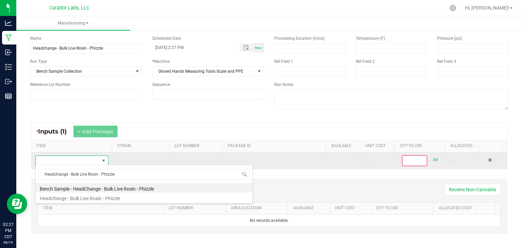
click at [83, 159] on span at bounding box center [68, 161] width 64 height 10
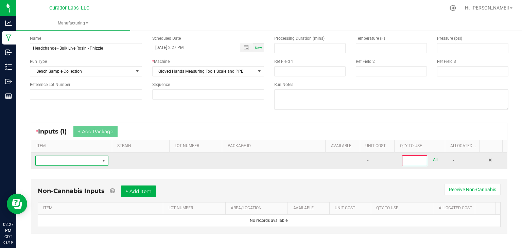
click at [83, 161] on span "NO DATA FOUND" at bounding box center [68, 161] width 64 height 10
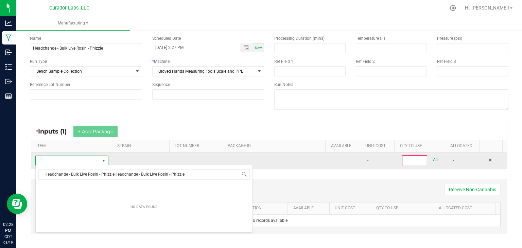
type input "Headchange - Bulk Live Rosin - Phizzle"
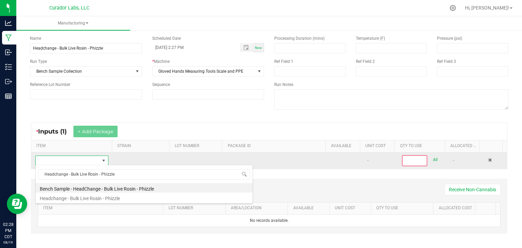
type input "0"
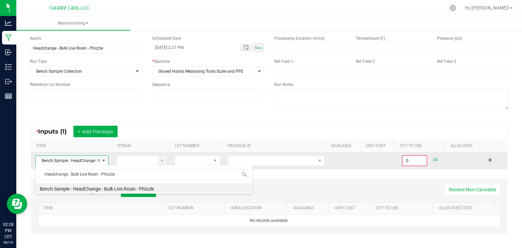
click at [83, 161] on span "Bench Sample - HeadChange - Bulk Live Rosin - Phizzle" at bounding box center [68, 161] width 64 height 10
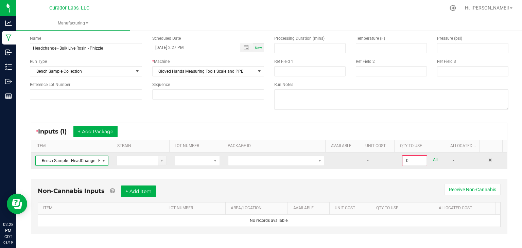
click at [83, 161] on span "Bench Sample - HeadChange - Bulk Live Rosin - Phizzle" at bounding box center [68, 161] width 64 height 10
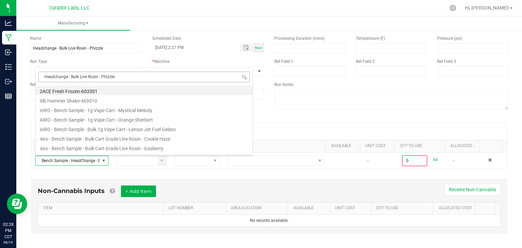
click at [143, 75] on input "Headchange - Bulk Live Rosin - Phizzle" at bounding box center [143, 77] width 211 height 11
type input "Headchange - Bulk Live Rosin - Phizzle"
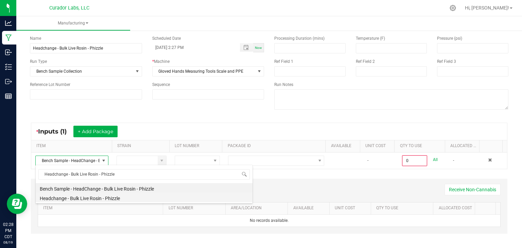
click at [95, 195] on li "Headchange - Bulk Live Rosin - Phizzle" at bounding box center [144, 198] width 217 height 10
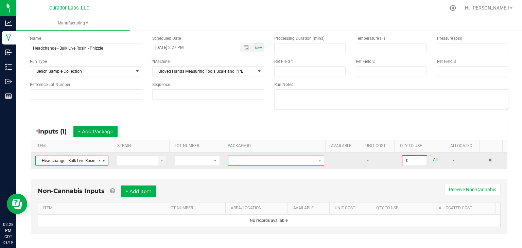
click at [247, 159] on span at bounding box center [271, 161] width 87 height 10
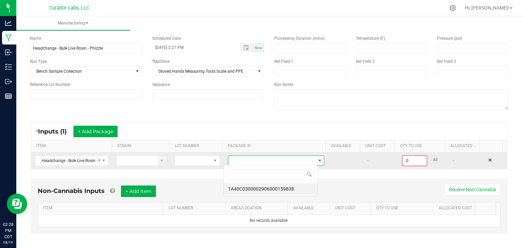
scroll to position [10, 94]
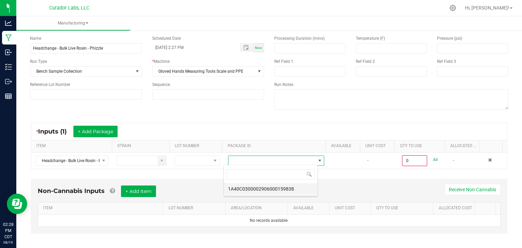
click at [247, 188] on li "1A40C0300002906000159838" at bounding box center [270, 189] width 93 height 12
type input "0.0000 g"
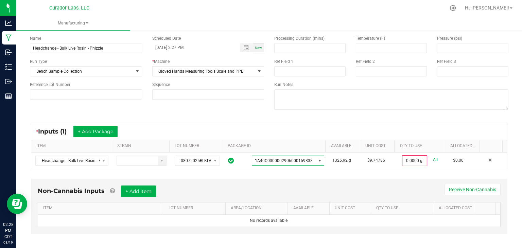
click at [335, 184] on div "Non-Cannabis Inputs + Add Item Receive Non-Cannabis ITEM LOT NUMBER AREA/LOCATI…" at bounding box center [269, 206] width 476 height 55
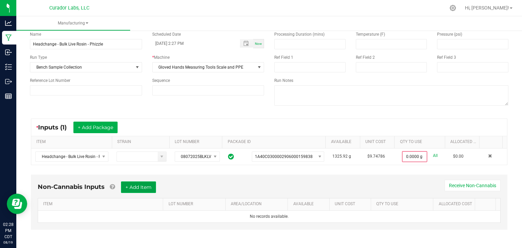
click at [149, 187] on button "+ Add Item" at bounding box center [138, 187] width 35 height 12
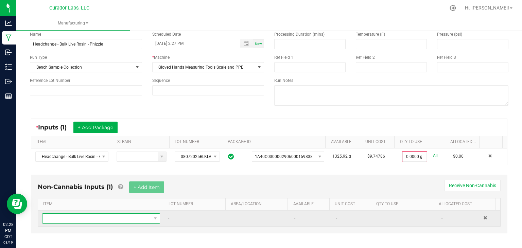
click at [84, 215] on span "NO DATA FOUND" at bounding box center [96, 219] width 109 height 10
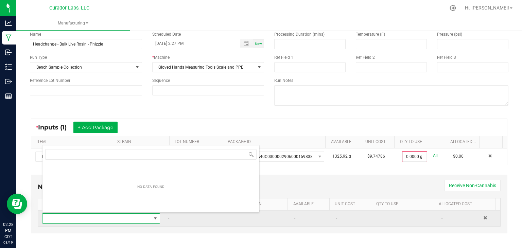
scroll to position [10, 114]
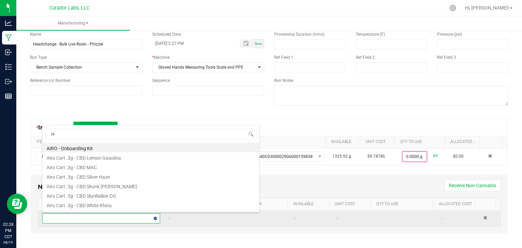
type input "jar"
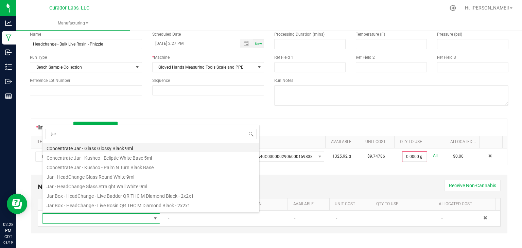
click at [107, 150] on li "Concentrate Jar - Glass Glossy Black 9ml" at bounding box center [150, 148] width 217 height 10
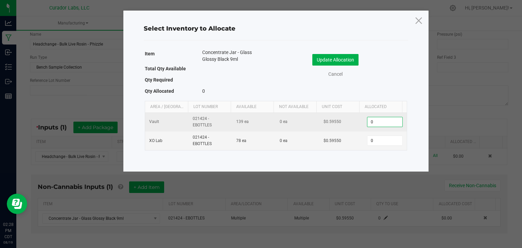
click at [378, 123] on input "0" at bounding box center [384, 122] width 35 height 10
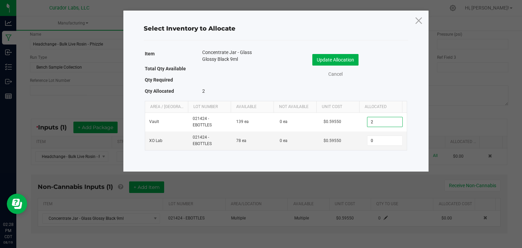
type input "2"
click at [378, 90] on div "Item Concentrate Jar - Glass Glossy Black 9ml Total Qty Available Qty Required …" at bounding box center [276, 73] width 262 height 49
click at [349, 59] on button "Update Allocation" at bounding box center [335, 60] width 46 height 12
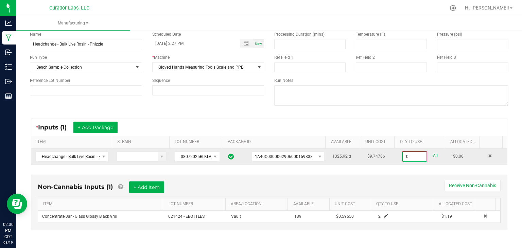
click at [404, 152] on input "0" at bounding box center [415, 157] width 24 height 10
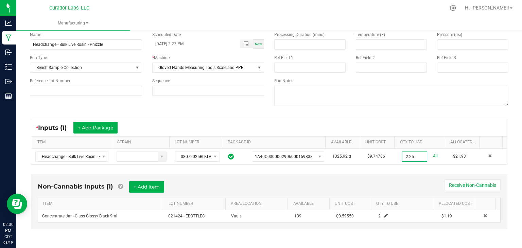
type input "2.2500 g"
click at [404, 177] on div "Non-Cannabis Inputs (1) + Add Item Receive Non-Cannabis ITEM LOT NUMBER AREA/LO…" at bounding box center [269, 201] width 476 height 55
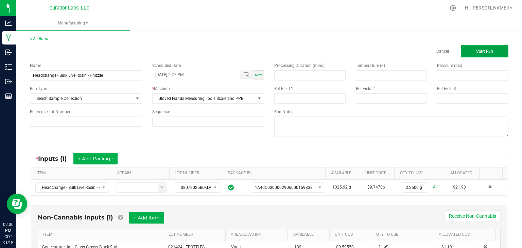
click at [474, 48] on button "Start Run" at bounding box center [485, 51] width 48 height 12
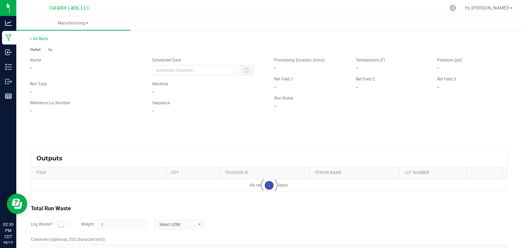
type input "[DATE] 2:27 PM"
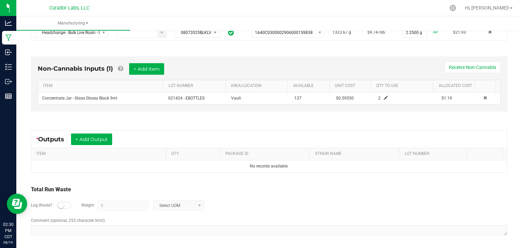
scroll to position [164, 0]
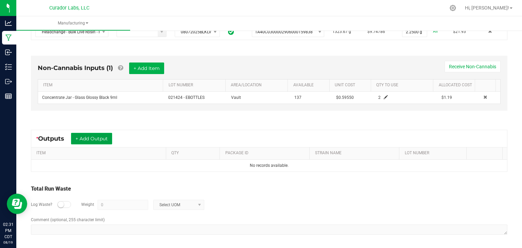
click at [93, 136] on button "+ Add Output" at bounding box center [91, 139] width 41 height 12
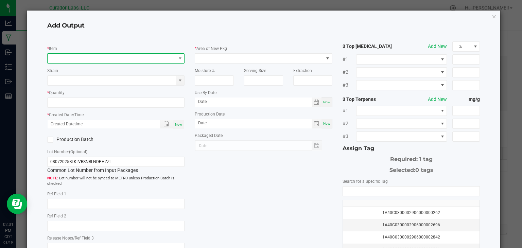
click at [121, 62] on span "NO DATA FOUND" at bounding box center [112, 59] width 128 height 10
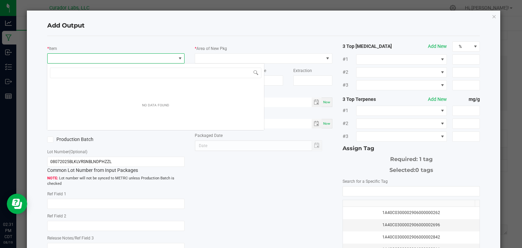
scroll to position [10, 136]
type input "Headchange - Bulk Live Rosin - Phizzle"
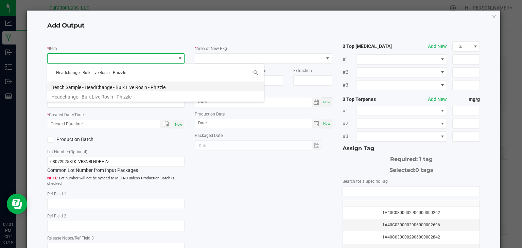
click at [121, 87] on li "Bench Sample - HeadChange - Bulk Live Rosin - Phizzle" at bounding box center [155, 87] width 217 height 10
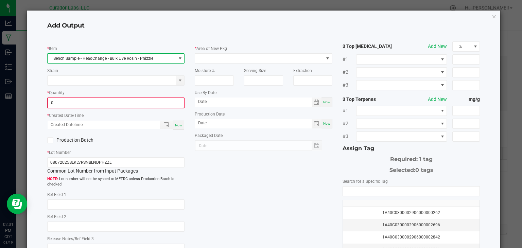
click at [121, 100] on input "0" at bounding box center [116, 103] width 136 height 10
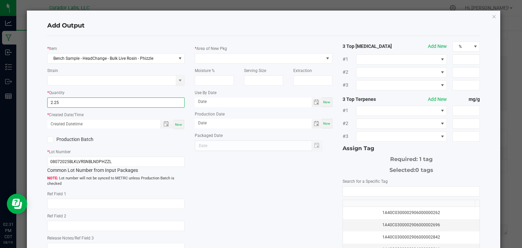
type input "2.2500 g"
click at [175, 126] on div "Now" at bounding box center [178, 124] width 11 height 9
type input "[DATE] 2:31 PM"
type input "[DATE]"
click at [264, 56] on span at bounding box center [259, 59] width 128 height 10
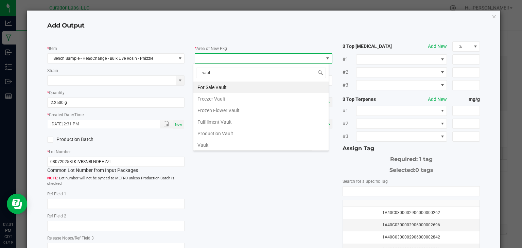
type input "vault"
click at [242, 144] on li "Vault" at bounding box center [260, 145] width 135 height 12
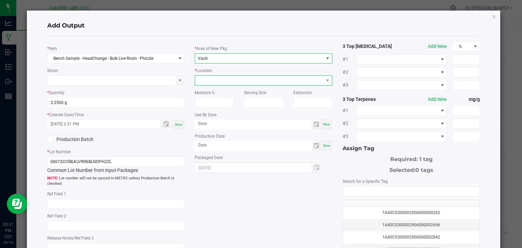
click at [265, 80] on span at bounding box center [259, 81] width 128 height 10
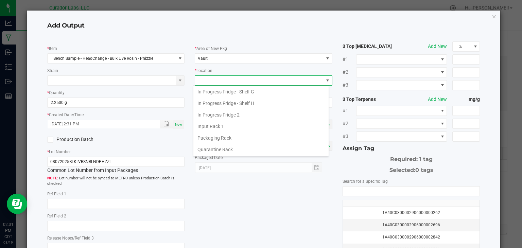
scroll to position [117, 0]
click at [246, 109] on li "In Progress Fridge 2" at bounding box center [260, 115] width 135 height 12
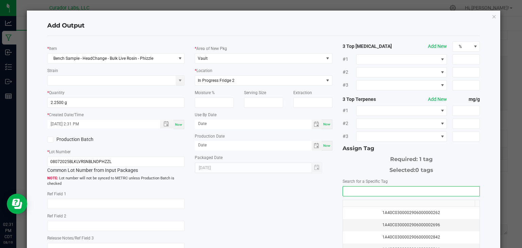
click at [407, 191] on input "NO DATA FOUND" at bounding box center [411, 192] width 137 height 10
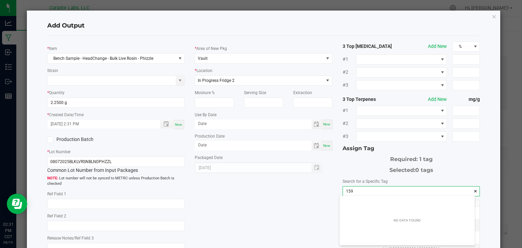
scroll to position [10, 136]
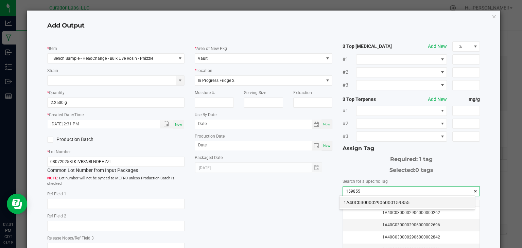
click at [390, 201] on li "1A40C0300002906000159855" at bounding box center [407, 203] width 135 height 12
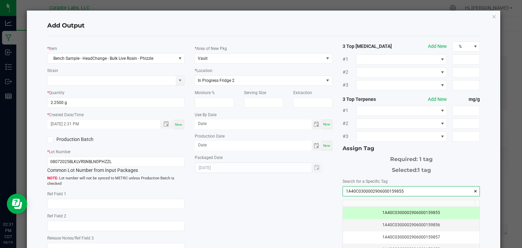
type input "1A40C0300002906000159855"
click at [323, 124] on span "Now" at bounding box center [326, 124] width 7 height 4
click at [221, 123] on input "[DATE]" at bounding box center [253, 124] width 117 height 8
type input "[DATE]"
click at [224, 155] on div "Packaged Date [DATE]" at bounding box center [264, 163] width 138 height 19
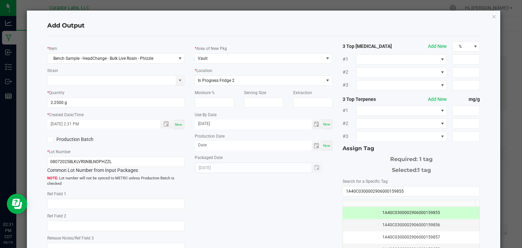
click at [280, 231] on div "* Item Bench Sample - HeadChange - Bulk Live Rosin - Phizzle Strain * Quantity …" at bounding box center [263, 163] width 443 height 244
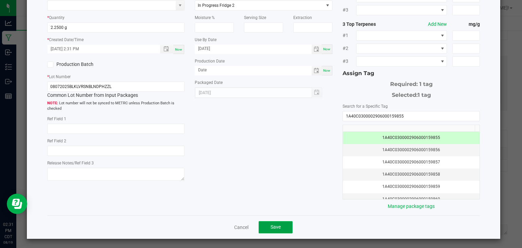
click at [277, 227] on span "Save" at bounding box center [276, 226] width 10 height 5
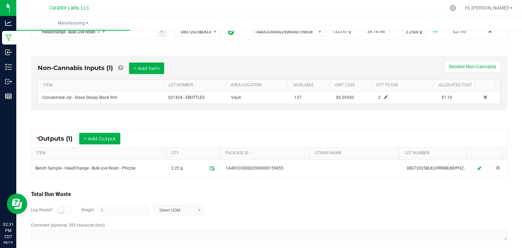
click at [202, 119] on div "Non-Cannabis Inputs (1) + Add Item Receive Non-Cannabis ITEM LOT NUMBER AREA/LO…" at bounding box center [269, 84] width 489 height 77
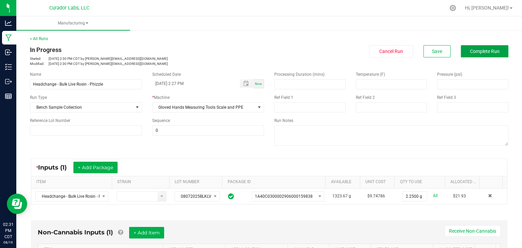
click at [480, 56] on button "Complete Run" at bounding box center [485, 51] width 48 height 12
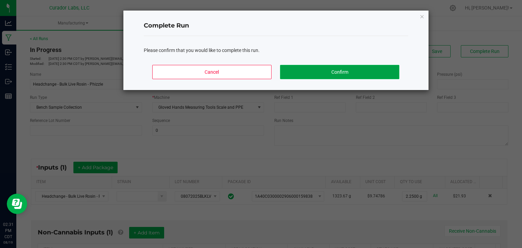
click at [379, 69] on button "Confirm" at bounding box center [339, 72] width 119 height 14
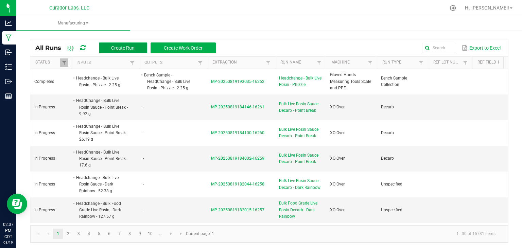
click at [129, 49] on span "Create Run" at bounding box center [122, 47] width 23 height 5
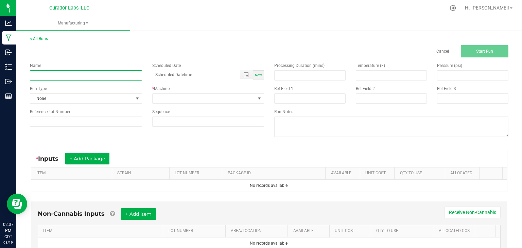
click at [124, 73] on input at bounding box center [86, 75] width 112 height 10
paste input "HeadChange - Bulk Live Badder - Bubbas Graveyard"
type input "HeadChange - Bulk Live Badder - Bubbas Graveyard"
click at [257, 72] on div "Now" at bounding box center [258, 74] width 11 height 9
type input "[DATE] 2:37 PM"
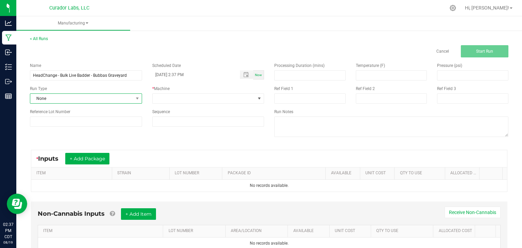
click at [114, 95] on span "None" at bounding box center [81, 99] width 103 height 10
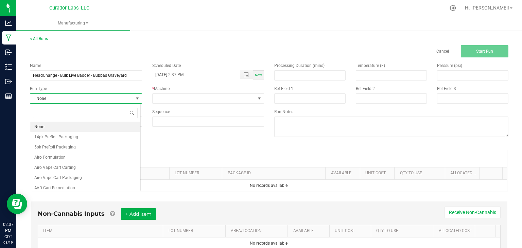
scroll to position [10, 110]
type input "benc"
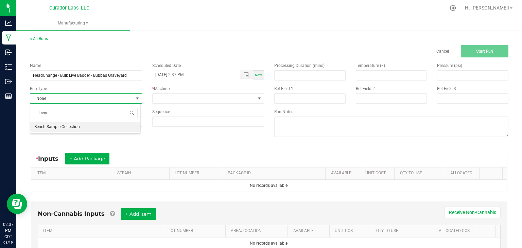
click at [86, 132] on div "benc Bench Sample Collection" at bounding box center [85, 119] width 111 height 30
click at [98, 128] on li "Bench Sample Collection" at bounding box center [85, 127] width 110 height 10
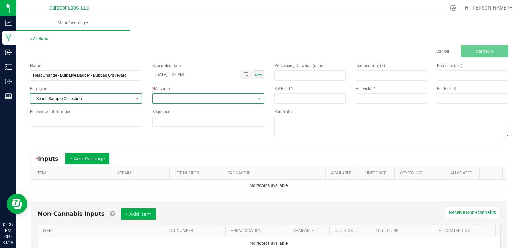
click at [196, 98] on span at bounding box center [204, 99] width 103 height 10
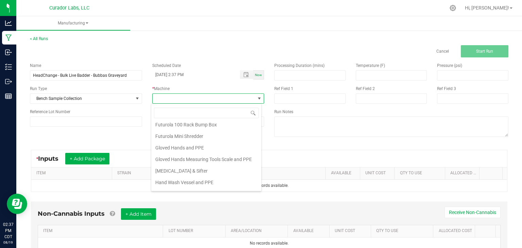
scroll to position [72, 0]
click at [197, 158] on li "Gloved Hands Measuring Tools Scale and PPE" at bounding box center [206, 160] width 110 height 12
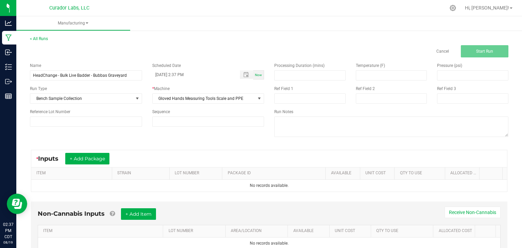
click at [237, 149] on div "* Inputs + Add Package ITEM STRAIN LOT NUMBER PACKAGE ID AVAILABLE Unit Cost QT…" at bounding box center [269, 171] width 489 height 54
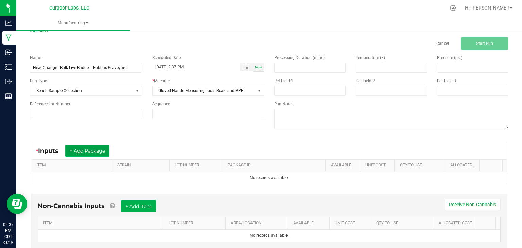
click at [98, 150] on button "+ Add Package" at bounding box center [87, 151] width 44 height 12
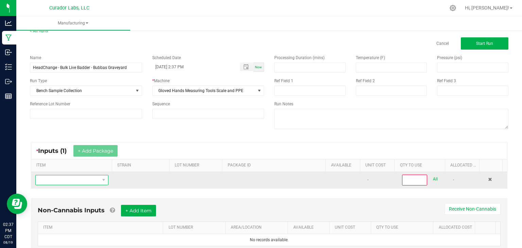
click at [84, 175] on span "NO DATA FOUND" at bounding box center [68, 180] width 64 height 10
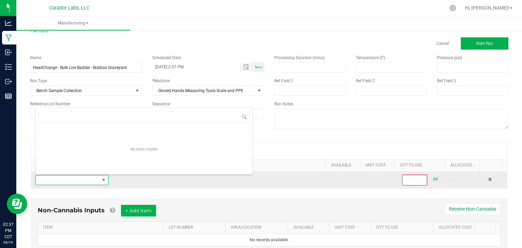
scroll to position [10, 70]
type input "HeadChange - Bulk Live Badder - Bubbas Graveyard"
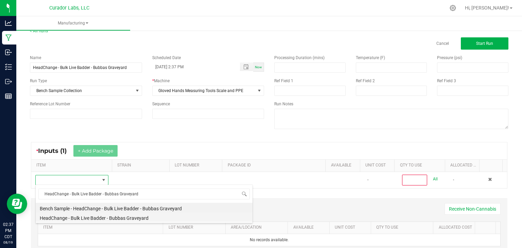
click at [87, 221] on li "HeadChange - Bulk Live Badder - Bubbas Graveyard" at bounding box center [144, 217] width 217 height 10
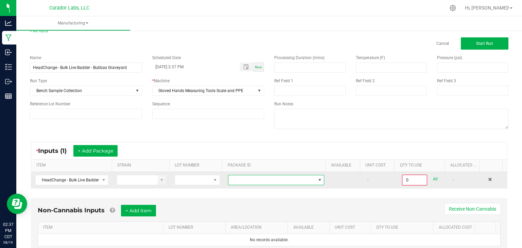
click at [280, 182] on span at bounding box center [271, 180] width 87 height 10
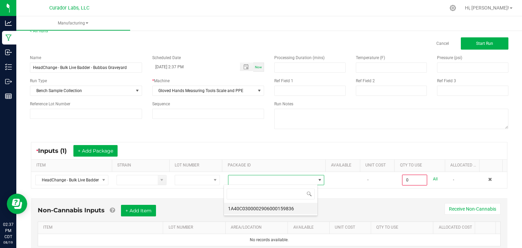
click at [271, 208] on li "1A40C0300002906000159836" at bounding box center [270, 209] width 93 height 12
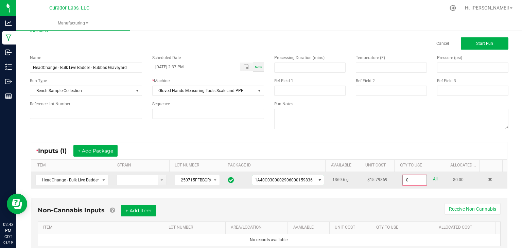
click at [406, 181] on input "0" at bounding box center [415, 180] width 24 height 10
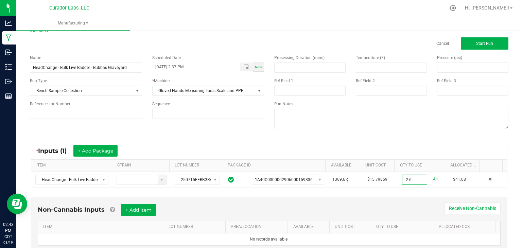
type input "2.6000 g"
click at [398, 188] on div "* Inputs (1) + Add Package ITEM STRAIN LOT NUMBER PACKAGE ID AVAILABLE Unit Cos…" at bounding box center [269, 165] width 489 height 58
click at [147, 208] on button "+ Add Item" at bounding box center [138, 210] width 35 height 12
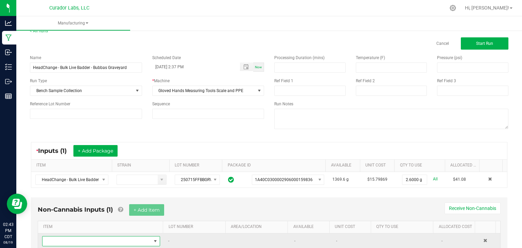
click at [90, 237] on span "NO DATA FOUND" at bounding box center [96, 242] width 109 height 10
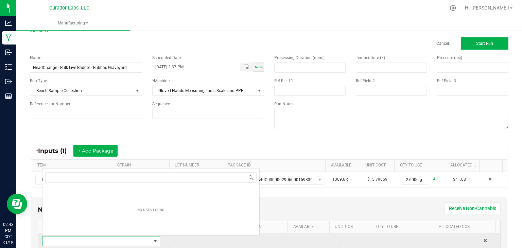
scroll to position [10, 114]
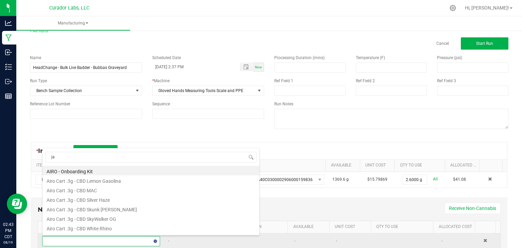
type input "jar"
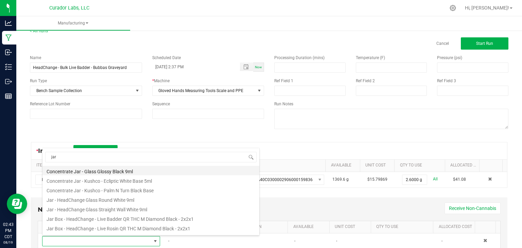
click at [117, 172] on li "Concentrate Jar - Glass Glossy Black 9ml" at bounding box center [150, 171] width 217 height 10
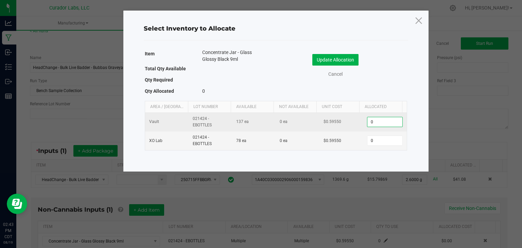
click at [368, 120] on input "0" at bounding box center [384, 122] width 35 height 10
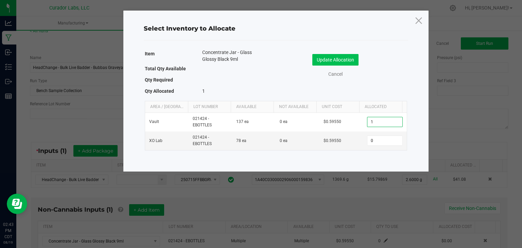
type input "1"
click at [322, 57] on button "Update Allocation" at bounding box center [335, 60] width 46 height 12
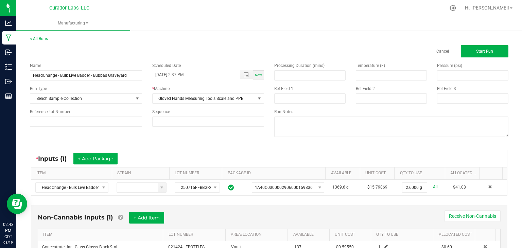
scroll to position [0, 0]
click at [470, 49] on button "Start Run" at bounding box center [485, 51] width 48 height 12
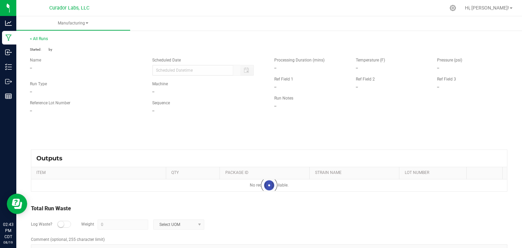
type input "[DATE] 2:37 PM"
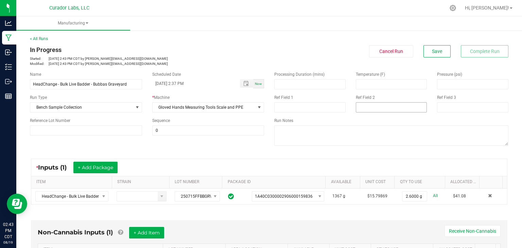
scroll to position [164, 0]
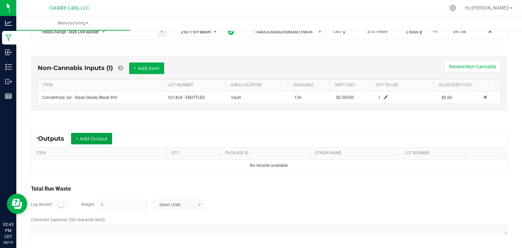
click at [105, 135] on button "+ Add Output" at bounding box center [91, 139] width 41 height 12
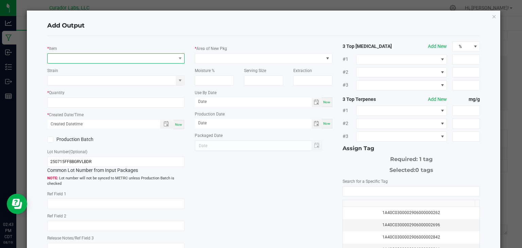
click at [115, 59] on span "NO DATA FOUND" at bounding box center [112, 59] width 128 height 10
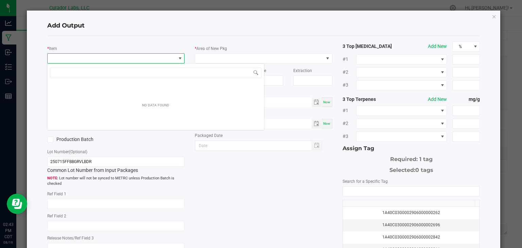
scroll to position [10, 136]
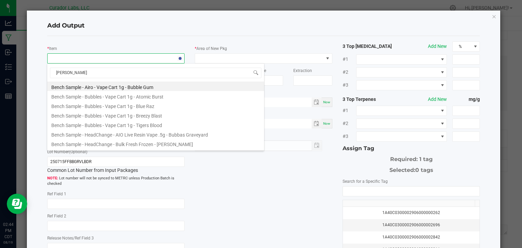
type input "bubba"
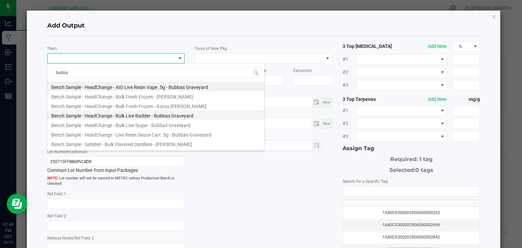
click at [133, 115] on li "Bench Sample - HeadChange - Bulk Live Badder - Bubbas Graveyard" at bounding box center [155, 115] width 217 height 10
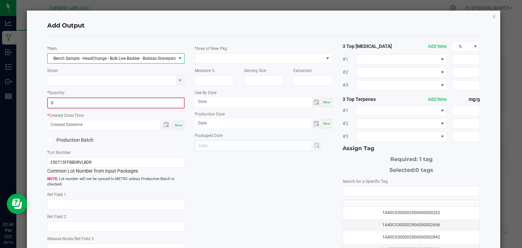
click at [132, 103] on input "0" at bounding box center [116, 103] width 136 height 10
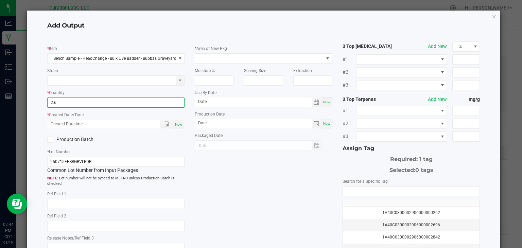
type input "2.6000 g"
click at [175, 125] on span "Now" at bounding box center [178, 125] width 7 height 4
type input "[DATE] 2:44 PM"
type input "[DATE]"
click at [232, 59] on span at bounding box center [259, 59] width 128 height 10
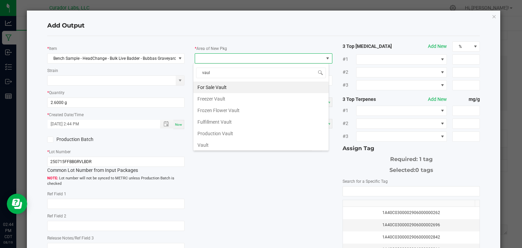
type input "vault"
click at [221, 146] on li "Vault" at bounding box center [260, 145] width 135 height 12
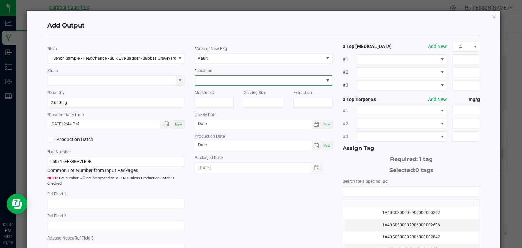
click at [254, 81] on span at bounding box center [259, 81] width 128 height 10
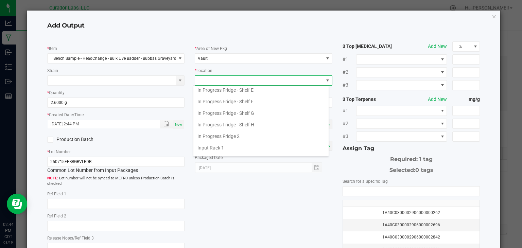
scroll to position [96, 0]
click at [244, 133] on li "In Progress Fridge 2" at bounding box center [260, 136] width 135 height 12
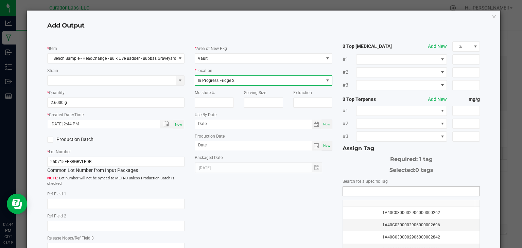
click at [364, 189] on input "NO DATA FOUND" at bounding box center [411, 192] width 137 height 10
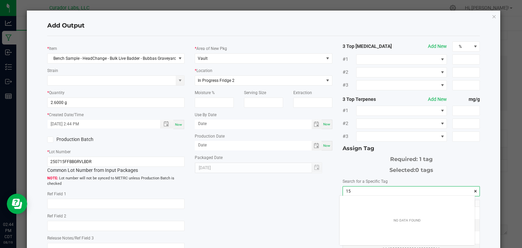
scroll to position [10, 136]
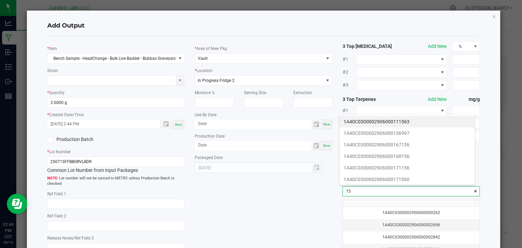
type input "1"
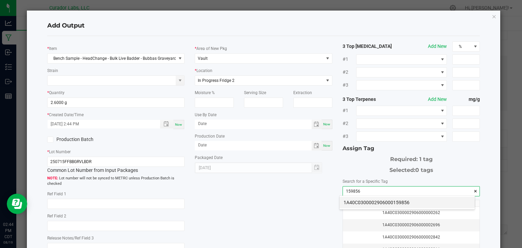
click at [355, 200] on li "1A40C0300002906000159856" at bounding box center [407, 203] width 135 height 12
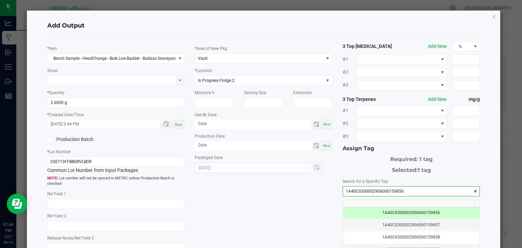
type input "1A40C0300002906000159856"
click at [286, 195] on div "* Item Bench Sample - HeadChange - Bulk Live Badder - Bubbas Graveyard Strain *…" at bounding box center [263, 163] width 443 height 244
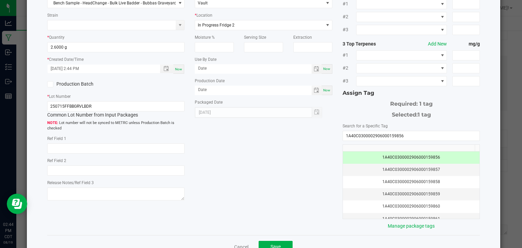
scroll to position [56, 0]
click at [325, 71] on div "Now" at bounding box center [327, 68] width 11 height 10
click at [257, 62] on div "Use By Date [DATE] Now" at bounding box center [264, 64] width 138 height 18
click at [256, 64] on input "[DATE]" at bounding box center [253, 67] width 117 height 8
type input "[DATE]"
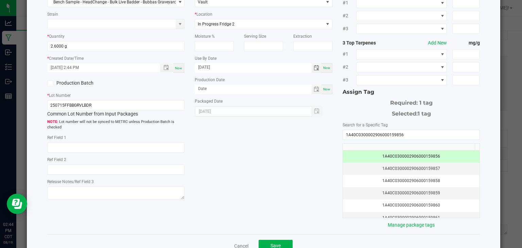
click at [281, 160] on div "* Item Bench Sample - HeadChange - Bulk Live Badder - Bubbas Graveyard Strain *…" at bounding box center [263, 107] width 443 height 244
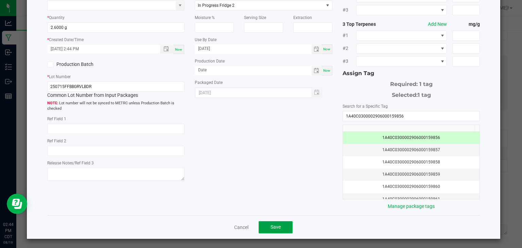
click at [273, 221] on button "Save" at bounding box center [276, 227] width 34 height 12
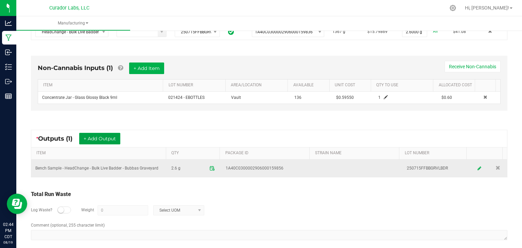
scroll to position [0, 0]
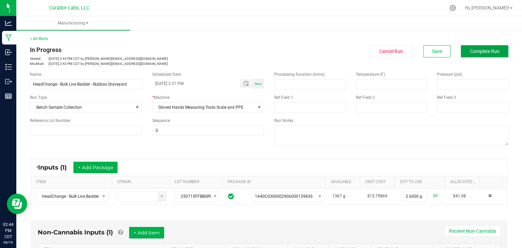
click at [473, 52] on span "Complete Run" at bounding box center [485, 51] width 30 height 5
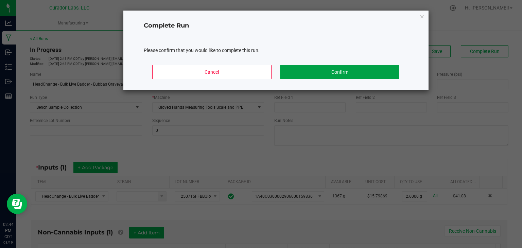
click at [304, 72] on button "Confirm" at bounding box center [339, 72] width 119 height 14
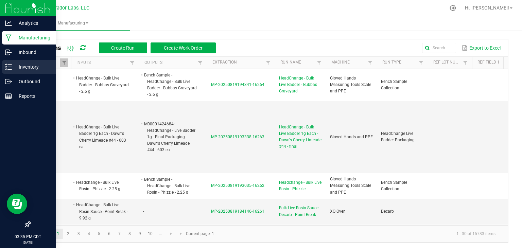
click at [29, 70] on p "Inventory" at bounding box center [32, 67] width 41 height 8
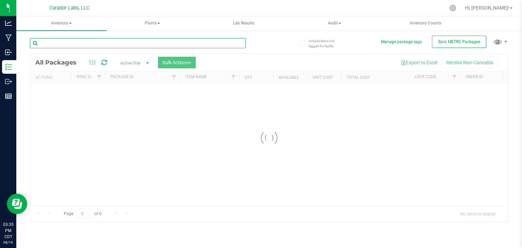
click at [117, 47] on input "text" at bounding box center [138, 43] width 216 height 10
paste input "Jungle Driver"
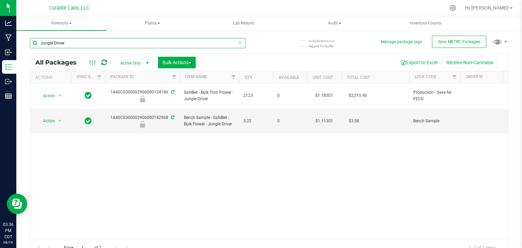
type input "Jungle Driver"
